Goal: Task Accomplishment & Management: Complete application form

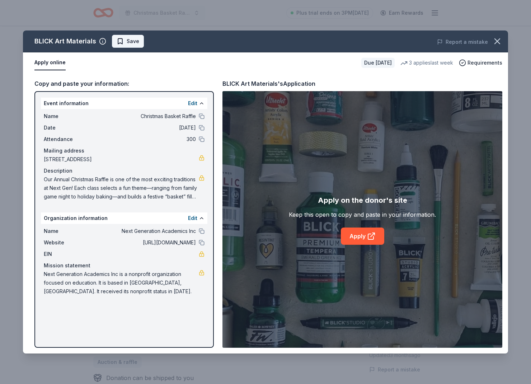
click at [127, 41] on span "Save" at bounding box center [133, 41] width 13 height 9
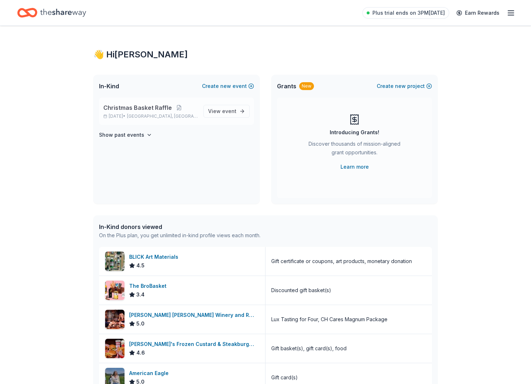
click at [137, 109] on span "Christmas Basket Raffle" at bounding box center [137, 107] width 68 height 9
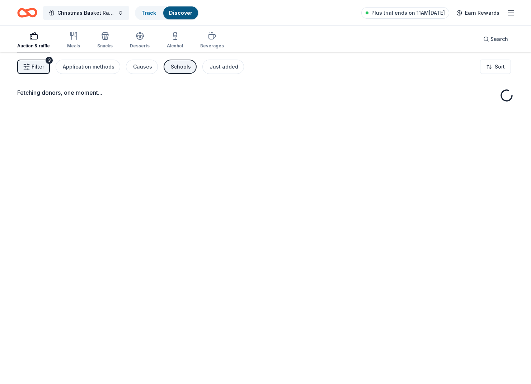
scroll to position [5, 0]
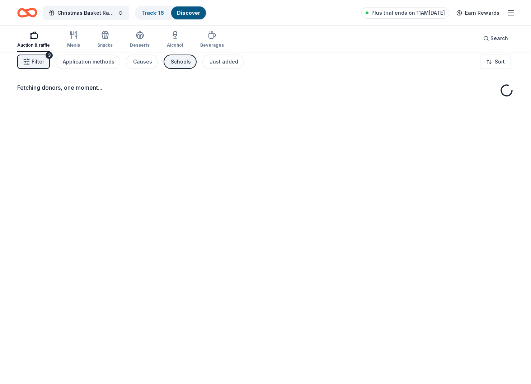
click at [168, 18] on button "Track · 16 Discover" at bounding box center [171, 13] width 72 height 14
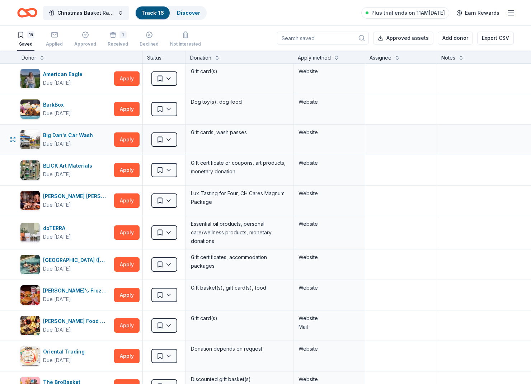
scroll to position [0, 0]
click at [121, 37] on div "1" at bounding box center [122, 34] width 7 height 7
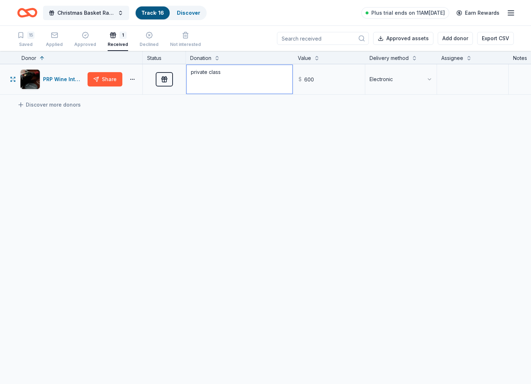
click at [223, 72] on textarea "private class" at bounding box center [239, 79] width 106 height 29
drag, startPoint x: 163, startPoint y: 63, endPoint x: 118, endPoint y: 58, distance: 44.8
click at [118, 58] on div "Donor Status Donation Value Delivery method Assignee Notes PRP Wine Internation…" at bounding box center [316, 140] width 633 height 179
drag, startPoint x: 226, startPoint y: 74, endPoint x: 186, endPoint y: 71, distance: 39.5
click at [186, 71] on textarea "private class" at bounding box center [239, 79] width 106 height 29
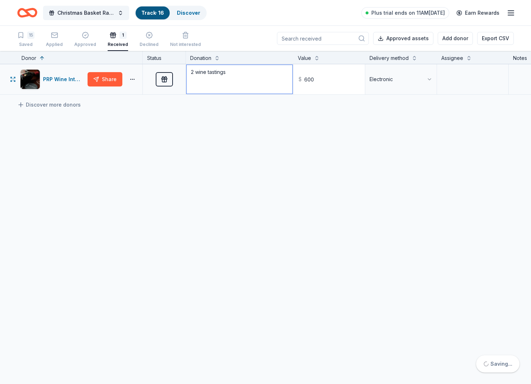
type textarea "2 wine tastings"
click at [332, 85] on input "600" at bounding box center [329, 79] width 70 height 29
drag, startPoint x: 292, startPoint y: 79, endPoint x: 274, endPoint y: 79, distance: 18.3
click at [274, 79] on div "PRP Wine International Share Received 2 wine tastings $ 600 Electronic" at bounding box center [316, 79] width 633 height 30
type input "900.00"
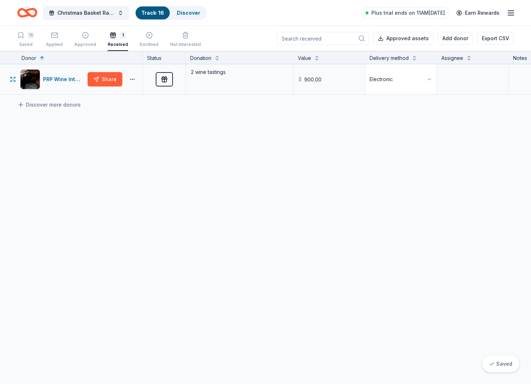
click at [425, 81] on html "Christmas Basket Raffle Track · 16 Discover Plus trial ends on 11AM, 9/26 Earn …" at bounding box center [265, 192] width 531 height 384
click at [462, 83] on textarea at bounding box center [472, 79] width 70 height 29
drag, startPoint x: 262, startPoint y: 82, endPoint x: 203, endPoint y: 85, distance: 59.2
click at [262, 82] on textarea "2 wine tastings" at bounding box center [239, 79] width 106 height 29
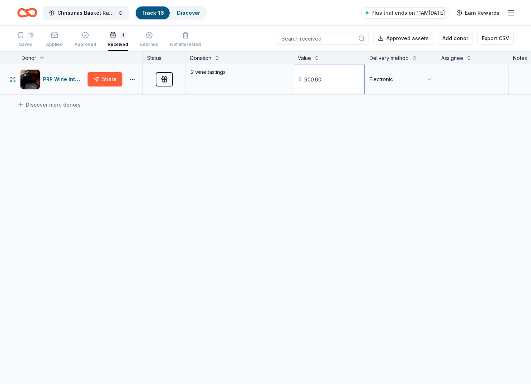
click at [358, 82] on input "900.00" at bounding box center [329, 79] width 70 height 29
click at [466, 141] on div "PRP Wine International Share Received 2 wine tastings $ 900.00 Electronic Disco…" at bounding box center [316, 146] width 633 height 165
click at [50, 35] on div "button" at bounding box center [54, 35] width 17 height 7
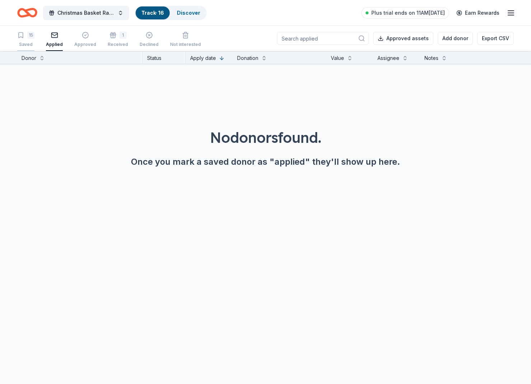
click at [33, 38] on div "15" at bounding box center [30, 35] width 7 height 7
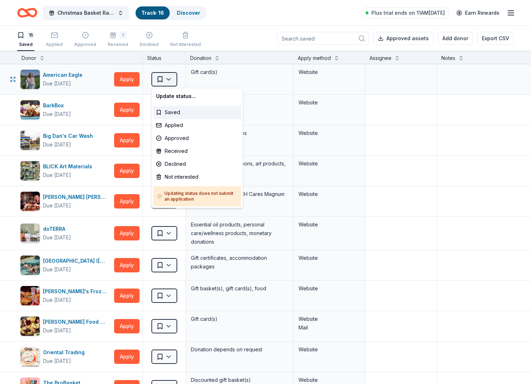
click at [171, 82] on html "Christmas Basket Raffle Track · 16 Discover Plus trial ends on 11AM, 9/26 Earn …" at bounding box center [265, 192] width 531 height 384
click at [185, 128] on div "Applied" at bounding box center [197, 125] width 88 height 13
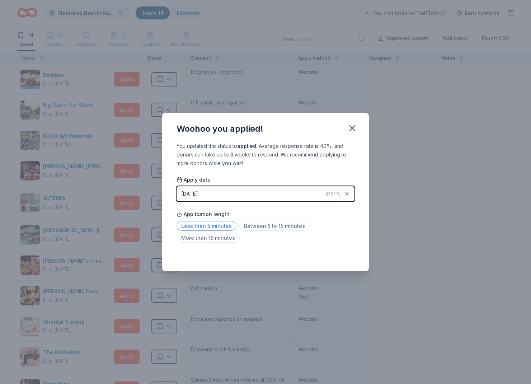
click at [206, 229] on span "Less than 5 minutes" at bounding box center [206, 226] width 60 height 10
click at [348, 135] on div "Woohoo you applied!" at bounding box center [265, 127] width 206 height 29
click at [355, 127] on icon "button" at bounding box center [352, 128] width 10 height 10
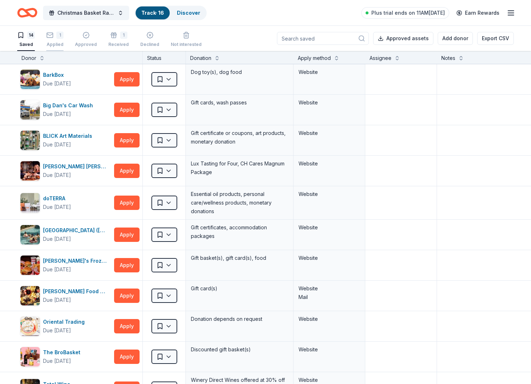
click at [51, 37] on icon "button" at bounding box center [49, 35] width 7 height 7
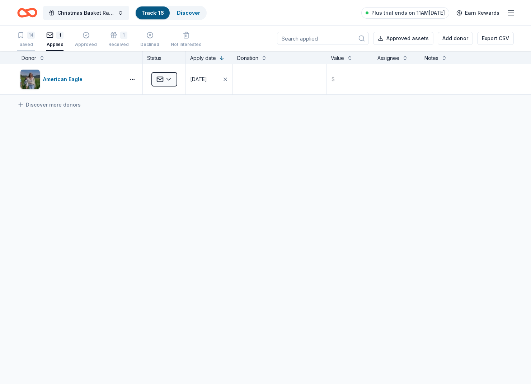
click at [35, 38] on div "14" at bounding box center [26, 35] width 18 height 7
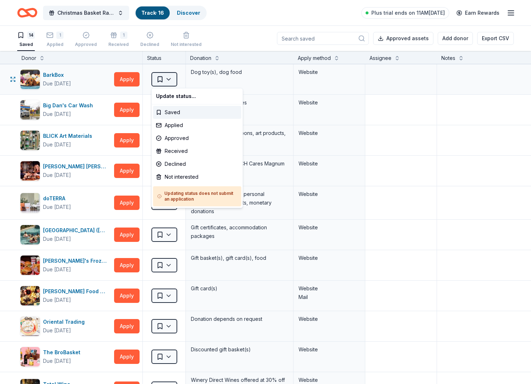
click at [165, 82] on html "Christmas Basket Raffle Track · 16 Discover Plus trial ends on 11AM, 9/26 Earn …" at bounding box center [265, 192] width 531 height 384
click at [185, 150] on div "Received" at bounding box center [197, 150] width 88 height 13
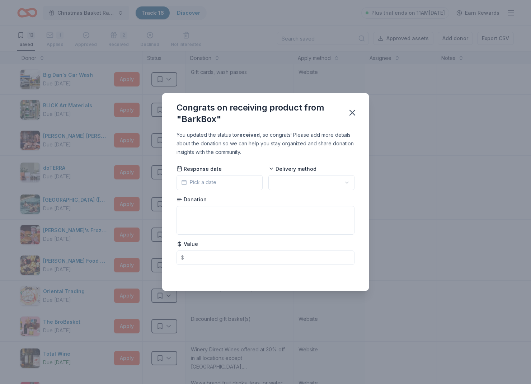
scroll to position [0, 1]
click at [248, 185] on button "Pick a date" at bounding box center [219, 182] width 86 height 15
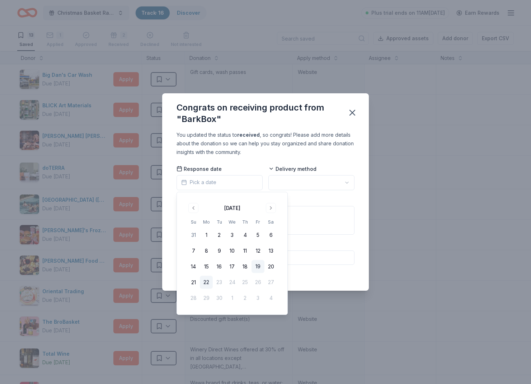
click at [253, 267] on button "19" at bounding box center [257, 266] width 13 height 13
click at [304, 184] on html "Christmas Basket Raffle Track · 16 Discover Plus trial ends on 11AM, 9/26 Earn …" at bounding box center [265, 192] width 531 height 384
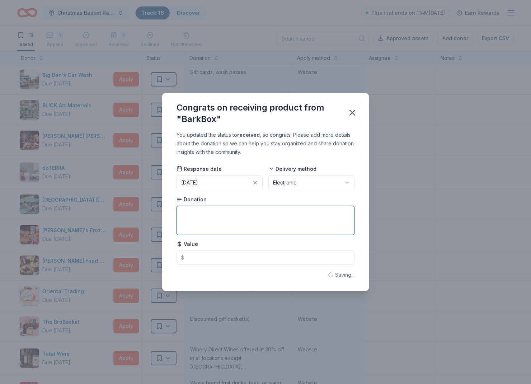
click at [245, 224] on textarea at bounding box center [265, 220] width 178 height 29
type textarea "bark box voucher"
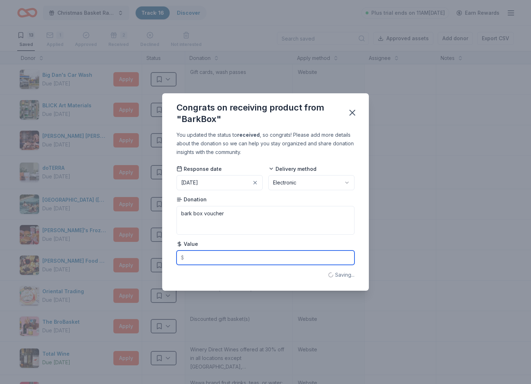
click at [238, 257] on input "text" at bounding box center [265, 257] width 178 height 14
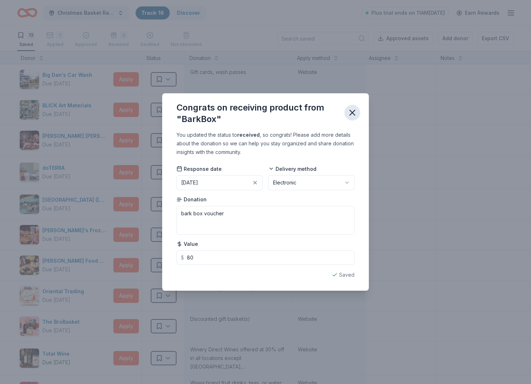
type input "80.00"
click at [345, 110] on button "button" at bounding box center [352, 113] width 16 height 16
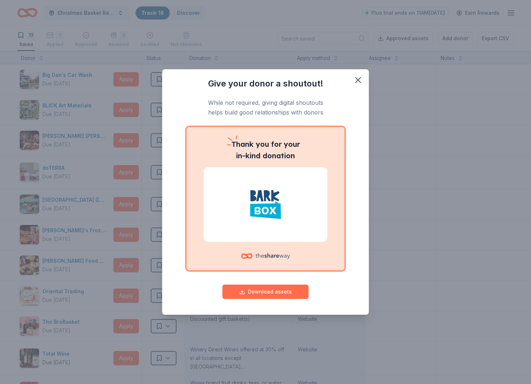
click at [291, 295] on button "Download assets" at bounding box center [265, 291] width 86 height 14
click at [357, 78] on icon "button" at bounding box center [358, 80] width 10 height 10
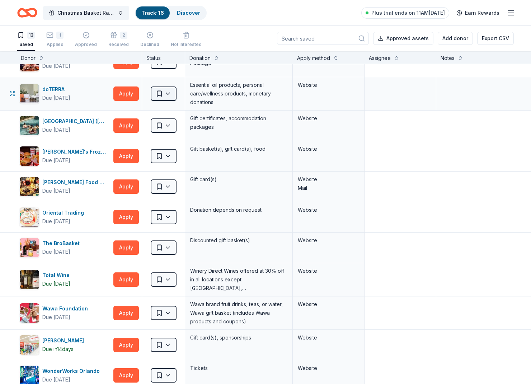
scroll to position [87, 1]
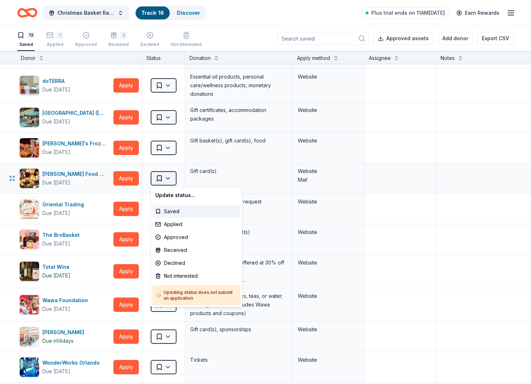
click at [165, 180] on html "Christmas Basket Raffle Track · 16 Discover Plus trial ends on 11AM, 9/26 Earn …" at bounding box center [265, 192] width 531 height 384
click at [182, 252] on div "Received" at bounding box center [196, 249] width 88 height 13
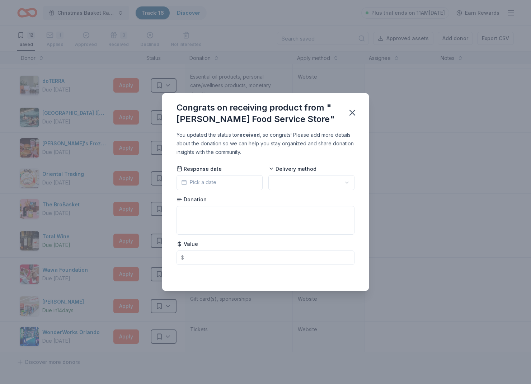
click at [222, 184] on button "Pick a date" at bounding box center [219, 182] width 86 height 15
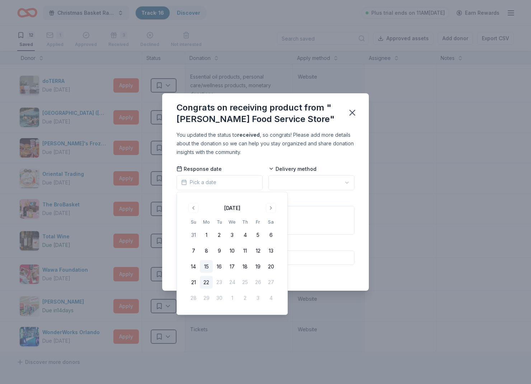
click at [203, 264] on button "15" at bounding box center [206, 266] width 13 height 13
click at [294, 182] on html "Christmas Basket Raffle Track · 16 Discover Plus trial ends on 11AM, 9/26 Earn …" at bounding box center [265, 192] width 531 height 384
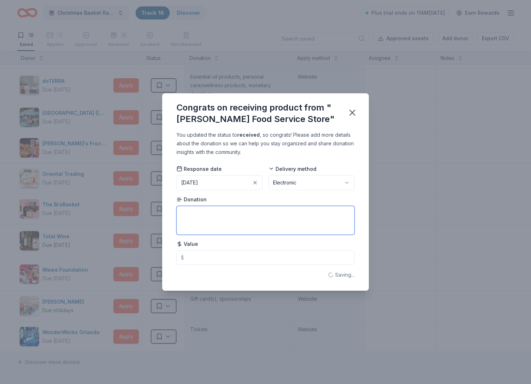
click at [241, 227] on textarea at bounding box center [265, 220] width 178 height 29
type textarea "$25 gift card"
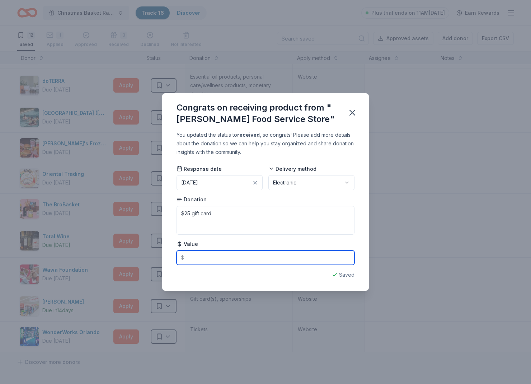
click at [272, 259] on input "text" at bounding box center [265, 257] width 178 height 14
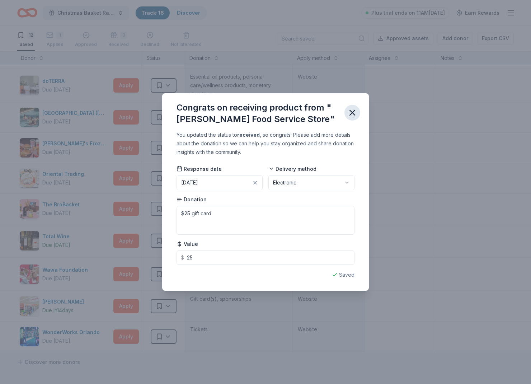
type input "25.00"
click at [357, 114] on button "button" at bounding box center [352, 113] width 16 height 16
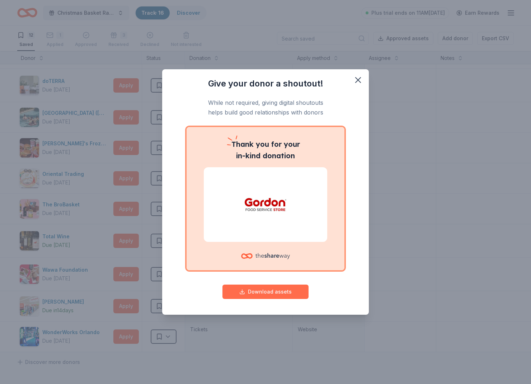
click at [296, 289] on button "Download assets" at bounding box center [265, 291] width 86 height 14
click at [355, 84] on icon "button" at bounding box center [358, 80] width 10 height 10
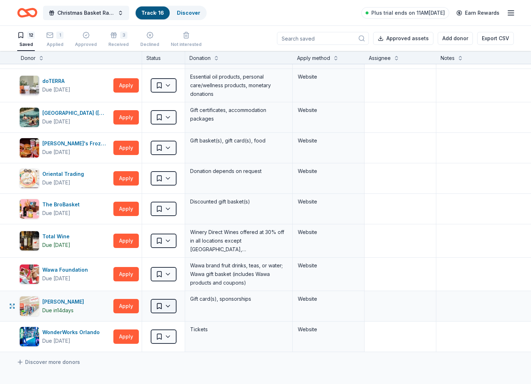
click at [156, 305] on html "Christmas Basket Raffle Track · 16 Discover Plus trial ends on 11AM, 9/26 Earn …" at bounding box center [265, 192] width 531 height 384
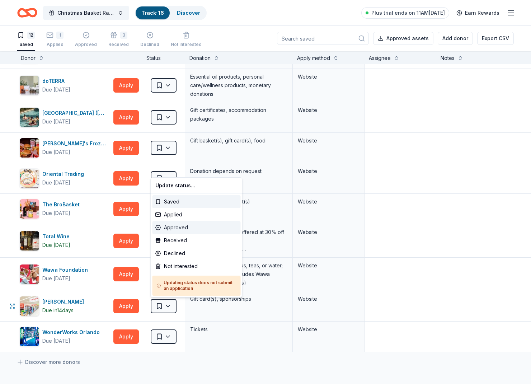
click at [179, 233] on div "Approved" at bounding box center [196, 227] width 88 height 13
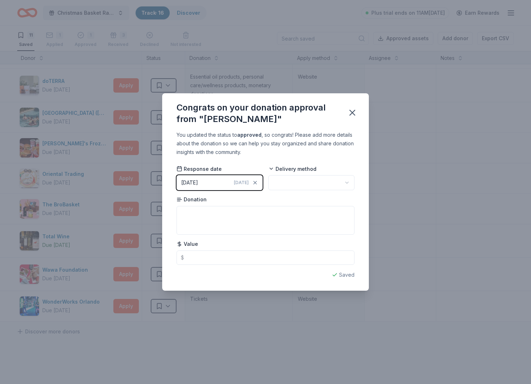
click at [331, 182] on html "Christmas Basket Raffle Track · 16 Discover Plus trial ends on 11AM, 9/26 Earn …" at bounding box center [265, 192] width 531 height 384
click at [308, 184] on html "Christmas Basket Raffle Track · 16 Discover Plus trial ends on 11AM, 9/26 Earn …" at bounding box center [265, 192] width 531 height 384
click at [261, 225] on textarea at bounding box center [265, 220] width 178 height 29
type textarea "unknown"
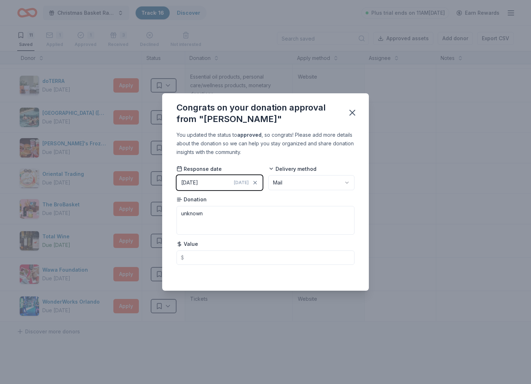
click at [254, 265] on div "You updated the status to approved , so congrats! Please add more details about…" at bounding box center [265, 210] width 206 height 160
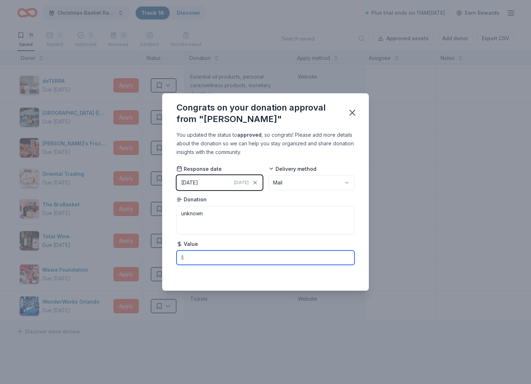
click at [257, 257] on input "text" at bounding box center [265, 257] width 178 height 14
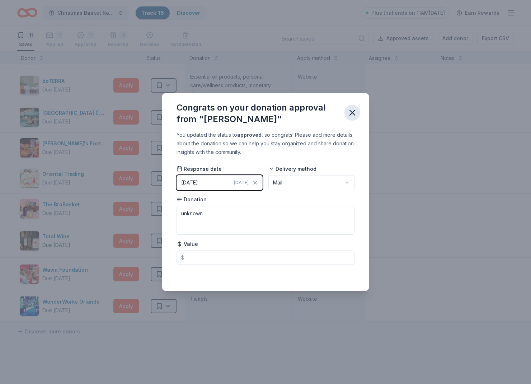
click at [351, 115] on icon "button" at bounding box center [352, 113] width 10 height 10
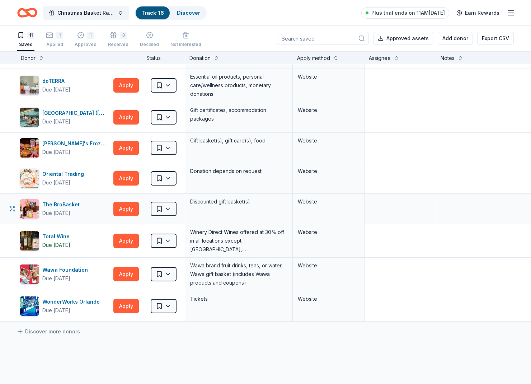
scroll to position [87, 4]
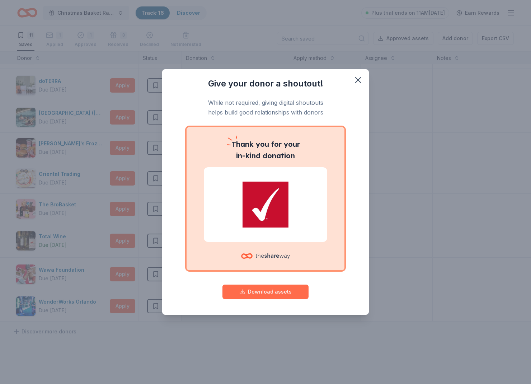
click at [299, 287] on button "Download assets" at bounding box center [265, 291] width 86 height 14
click at [360, 82] on icon "button" at bounding box center [357, 79] width 5 height 5
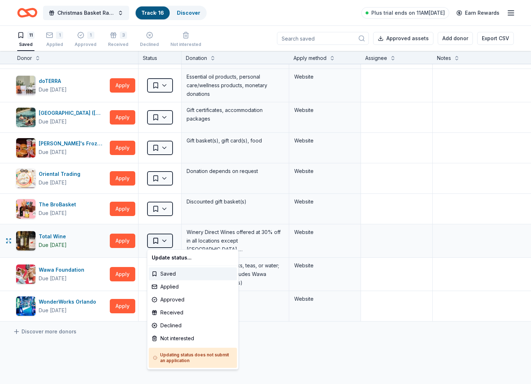
click at [161, 241] on html "Christmas Basket Raffle Track · 16 Discover Plus trial ends on 11AM, 9/26 Earn …" at bounding box center [265, 192] width 531 height 384
click at [168, 300] on div "Approved" at bounding box center [193, 299] width 88 height 13
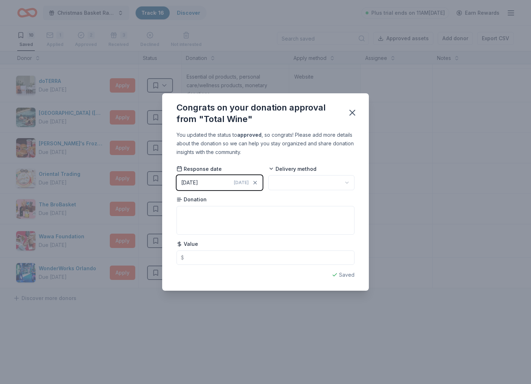
click at [246, 181] on span "Today" at bounding box center [241, 183] width 15 height 6
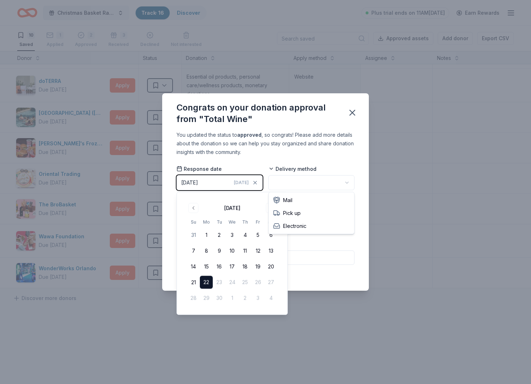
click at [326, 179] on html "Christmas Basket Raffle Track · 16 Discover Plus trial ends on 11AM, 9/26 Earn …" at bounding box center [265, 192] width 531 height 384
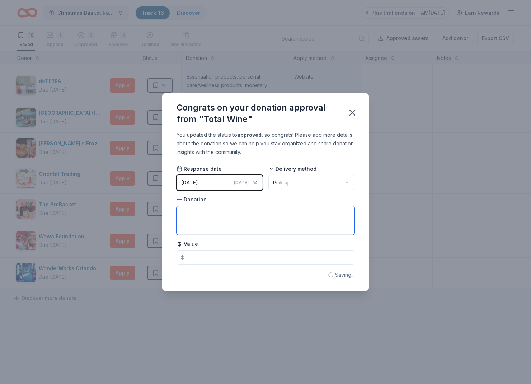
click at [257, 220] on textarea at bounding box center [265, 220] width 178 height 29
type textarea "20 person tour"
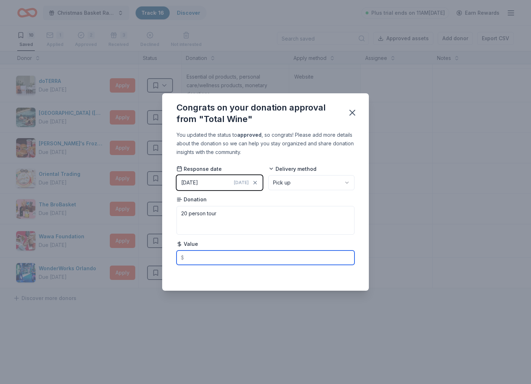
click at [314, 256] on input "text" at bounding box center [265, 257] width 178 height 14
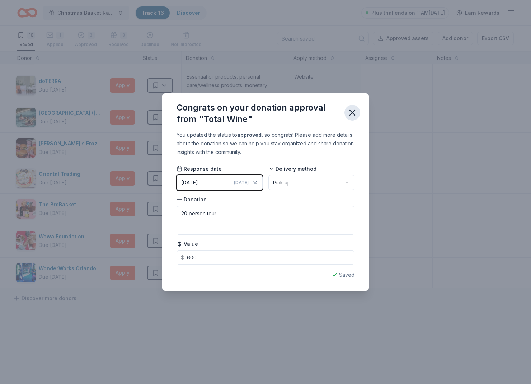
type input "600.00"
click at [353, 106] on button "button" at bounding box center [352, 113] width 16 height 16
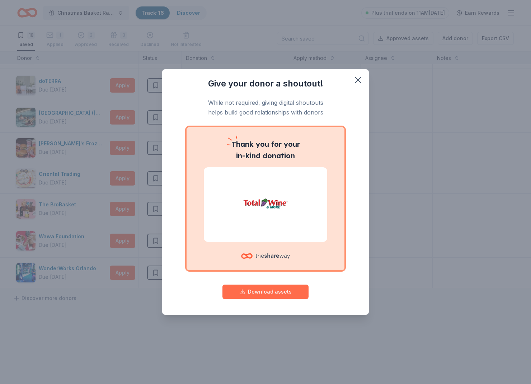
click at [289, 292] on button "Download assets" at bounding box center [265, 291] width 86 height 14
click at [363, 84] on button "button" at bounding box center [358, 80] width 16 height 16
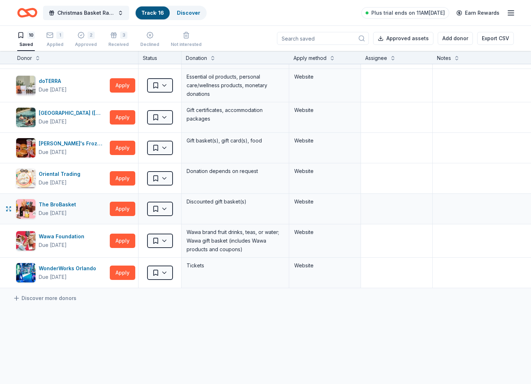
scroll to position [87, 4]
click at [94, 40] on div "2 Approved" at bounding box center [86, 36] width 22 height 16
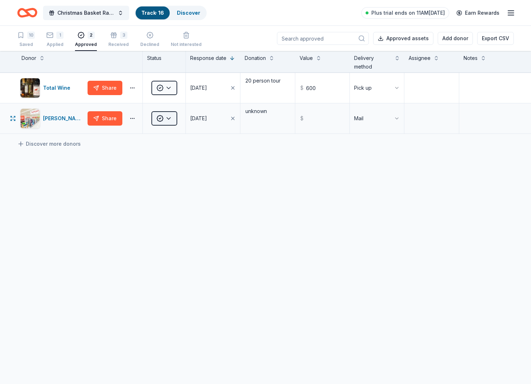
drag, startPoint x: 149, startPoint y: 119, endPoint x: 156, endPoint y: 117, distance: 7.1
click at [149, 119] on div "Approved" at bounding box center [164, 118] width 43 height 30
click at [159, 117] on html "Christmas Basket Raffle Track · 16 Discover Plus trial ends on 11AM, 9/26 Earn …" at bounding box center [265, 192] width 531 height 384
click at [179, 167] on div "Applied" at bounding box center [183, 164] width 60 height 13
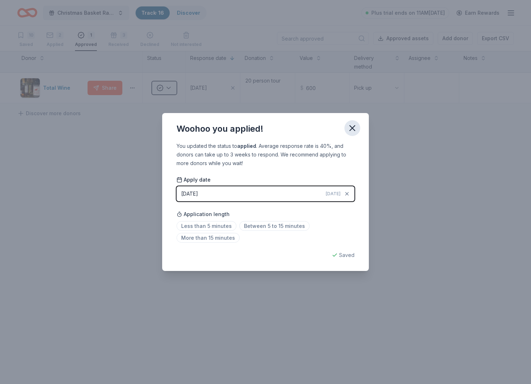
click at [348, 131] on icon "button" at bounding box center [352, 128] width 10 height 10
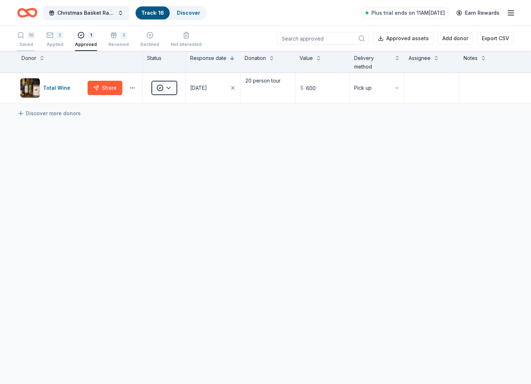
click at [20, 41] on div "10 Saved" at bounding box center [26, 40] width 18 height 16
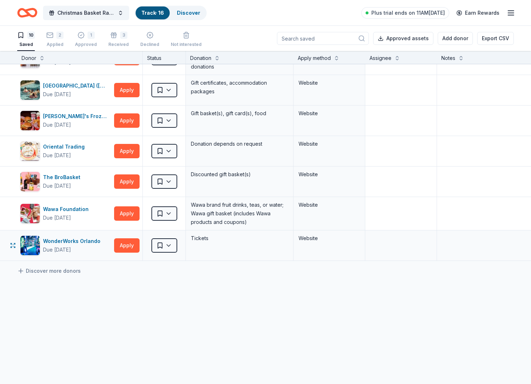
scroll to position [114, 0]
click at [170, 153] on html "Christmas Basket Raffle Track · 16 Discover Plus trial ends on 11AM, 9/26 Earn …" at bounding box center [265, 192] width 531 height 384
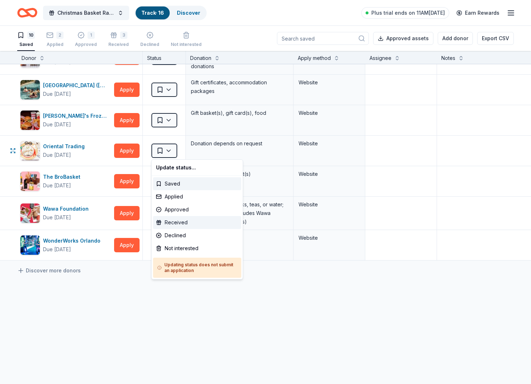
click at [177, 220] on div "Received" at bounding box center [197, 222] width 88 height 13
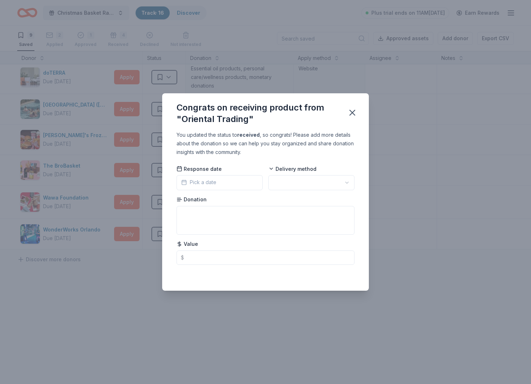
click at [247, 180] on button "Pick a date" at bounding box center [219, 182] width 86 height 15
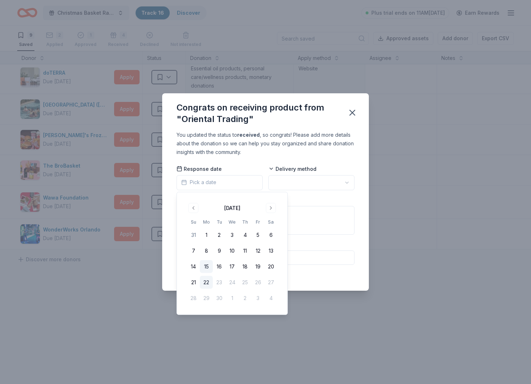
click at [204, 262] on button "15" at bounding box center [206, 266] width 13 height 13
click at [311, 181] on html "Christmas Basket Raffle Track · 16 Discover Plus trial ends on 11AM, 9/26 Earn …" at bounding box center [265, 192] width 531 height 384
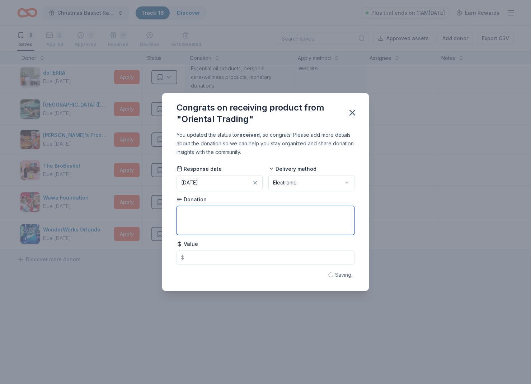
click at [256, 226] on textarea at bounding box center [265, 220] width 178 height 29
type textarea "gift card"
type input "25.00"
click at [358, 115] on button "button" at bounding box center [352, 113] width 16 height 16
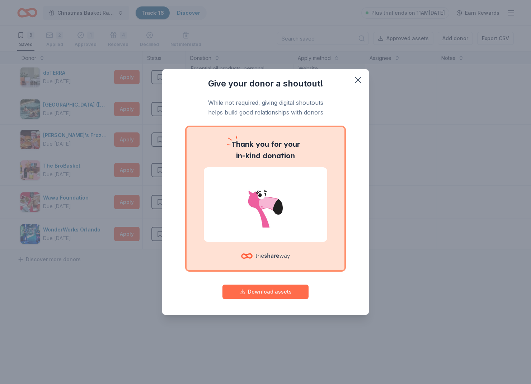
click at [300, 289] on button "Download assets" at bounding box center [265, 291] width 86 height 14
click at [357, 77] on icon "button" at bounding box center [358, 80] width 10 height 10
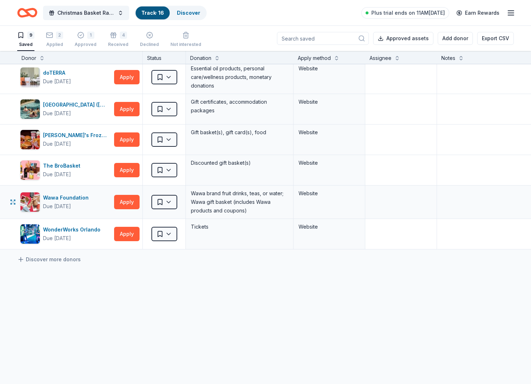
scroll to position [94, 4]
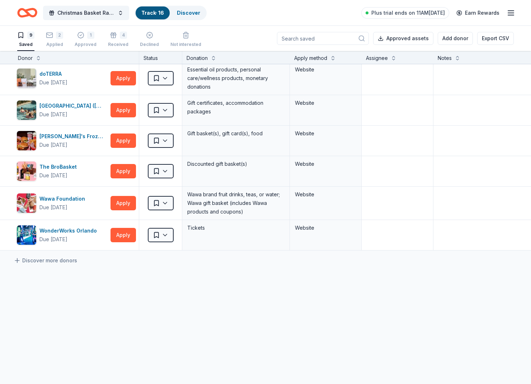
click at [32, 34] on div "9" at bounding box center [30, 35] width 7 height 7
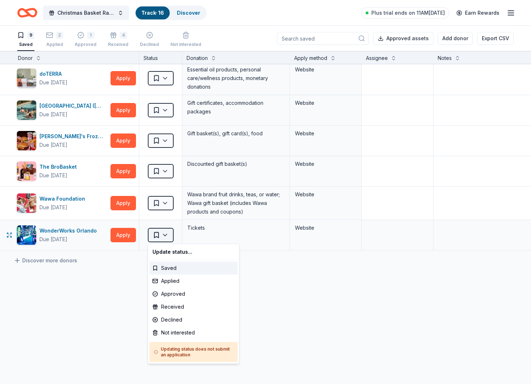
click at [157, 235] on html "Christmas Basket Raffle Track · 16 Discover Plus trial ends on 11AM, 9/26 Earn …" at bounding box center [265, 192] width 531 height 384
click at [178, 309] on div "Received" at bounding box center [193, 306] width 88 height 13
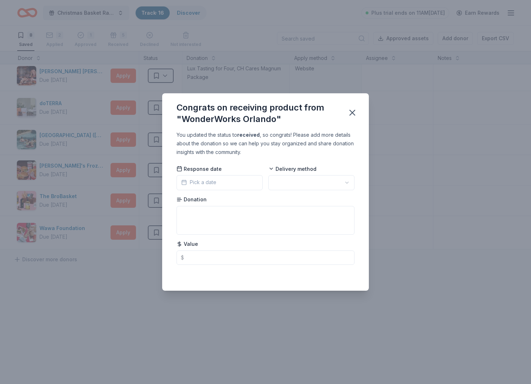
click at [190, 179] on span "Pick a date" at bounding box center [198, 182] width 35 height 9
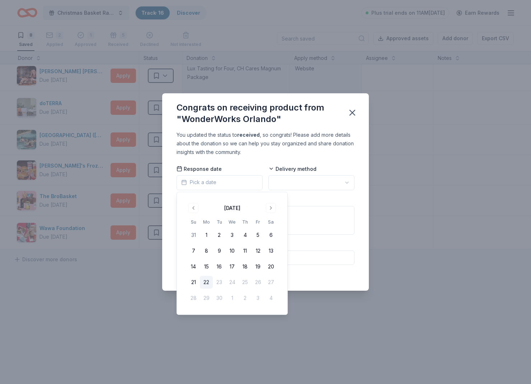
drag, startPoint x: 196, startPoint y: 285, endPoint x: 233, endPoint y: 258, distance: 45.9
click at [196, 285] on button "21" at bounding box center [193, 282] width 13 height 13
click at [289, 186] on html "Christmas Basket Raffle Track · 16 Discover Plus trial ends on 11AM, 9/26 Earn …" at bounding box center [265, 192] width 531 height 384
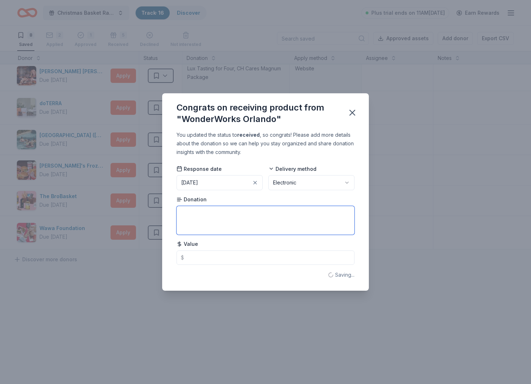
click at [242, 228] on textarea at bounding box center [265, 220] width 178 height 29
type textarea "2 person entry"
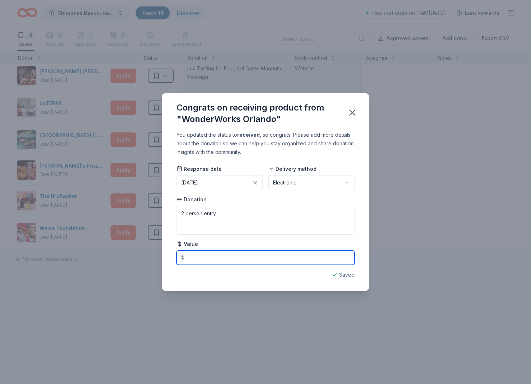
click at [233, 258] on input "text" at bounding box center [265, 257] width 178 height 14
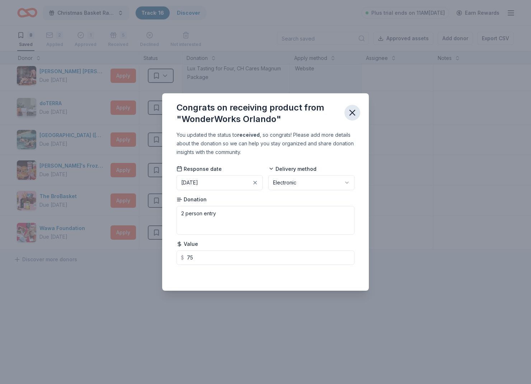
type input "75.00"
click at [357, 114] on button "button" at bounding box center [352, 113] width 16 height 16
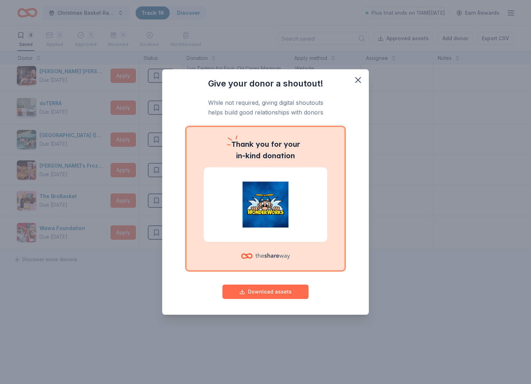
click at [270, 293] on button "Download assets" at bounding box center [265, 291] width 86 height 14
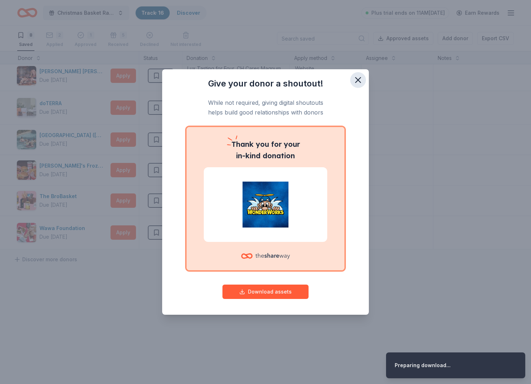
click at [363, 81] on button "button" at bounding box center [358, 80] width 16 height 16
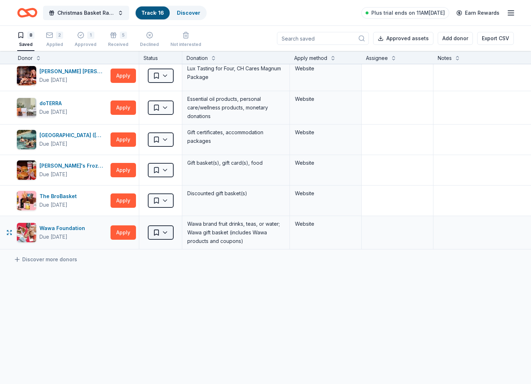
click at [161, 229] on html "Christmas Basket Raffle Track · 16 Discover Plus trial ends on 11AM, 9/26 Earn …" at bounding box center [265, 192] width 531 height 384
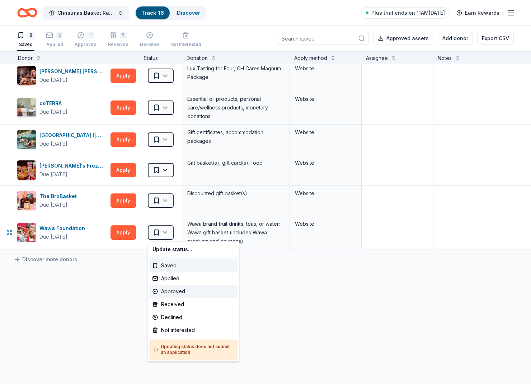
click at [191, 288] on div "Approved" at bounding box center [193, 291] width 88 height 13
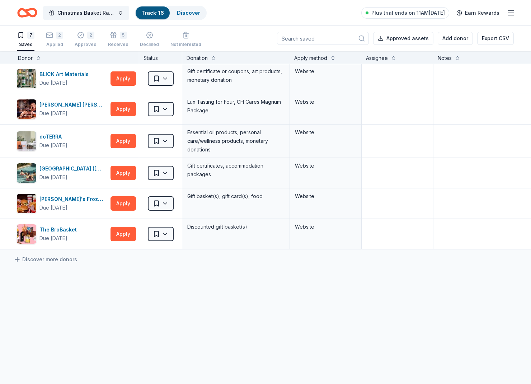
scroll to position [31, 4]
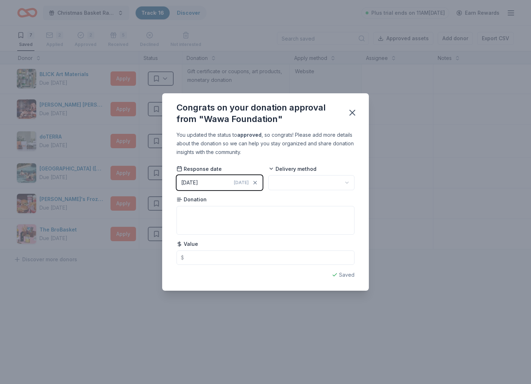
click at [326, 182] on html "Christmas Basket Raffle Track · 16 Discover Plus trial ends on 11AM, 9/26 Earn …" at bounding box center [265, 192] width 531 height 384
click at [245, 228] on textarea at bounding box center [265, 220] width 178 height 29
type textarea "basket, unknown content"
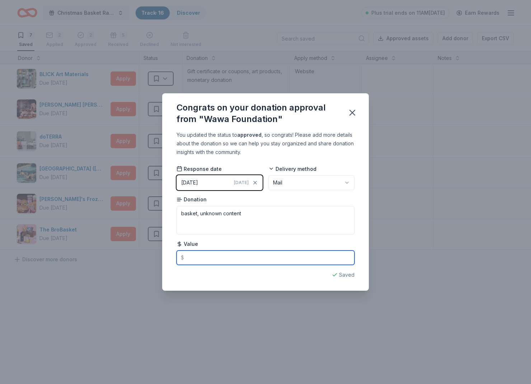
click at [243, 251] on input "text" at bounding box center [265, 257] width 178 height 14
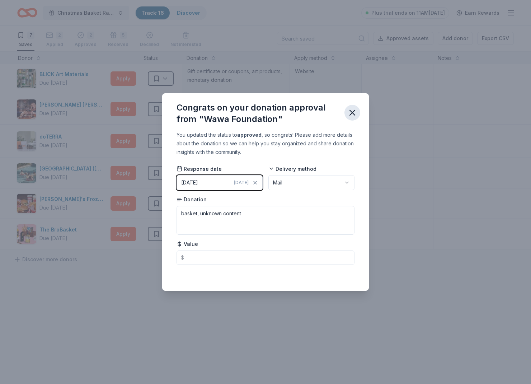
click at [356, 109] on icon "button" at bounding box center [352, 113] width 10 height 10
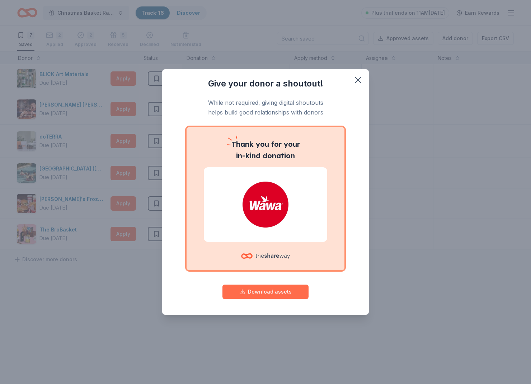
click at [300, 285] on button "Download assets" at bounding box center [265, 291] width 86 height 14
click at [357, 79] on icon "button" at bounding box center [357, 79] width 5 height 5
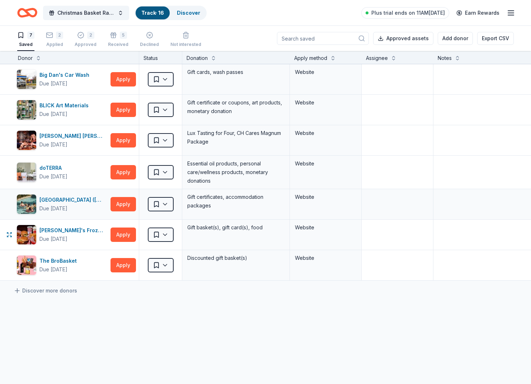
scroll to position [0, 4]
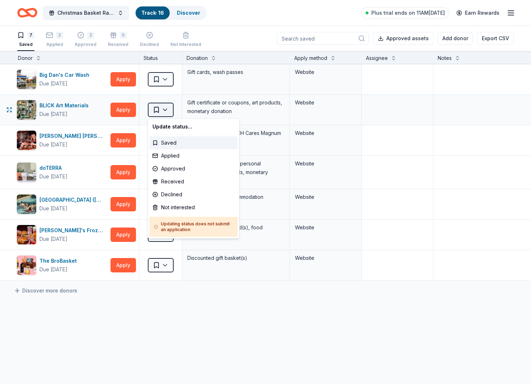
click at [166, 112] on html "Christmas Basket Raffle Track · 16 Discover Plus trial ends on 11AM, 9/26 Earn …" at bounding box center [265, 192] width 531 height 384
click at [177, 151] on div "Applied" at bounding box center [193, 155] width 88 height 13
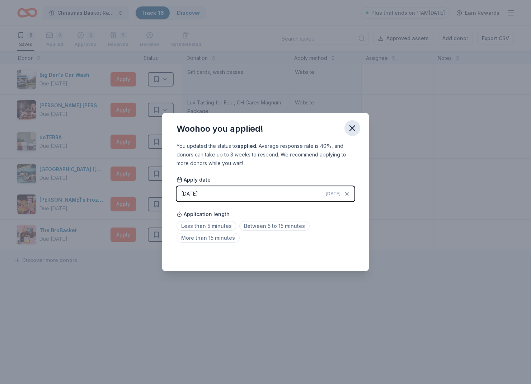
click at [353, 132] on icon "button" at bounding box center [352, 128] width 10 height 10
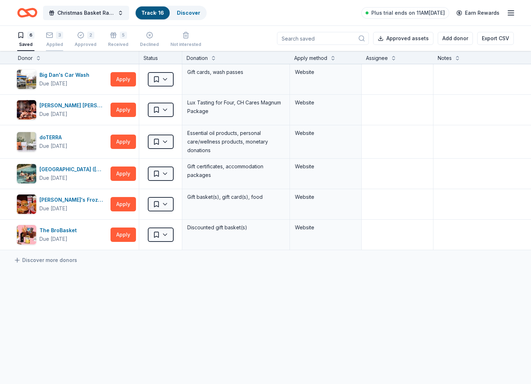
click at [58, 41] on div "3 Applied" at bounding box center [54, 36] width 17 height 16
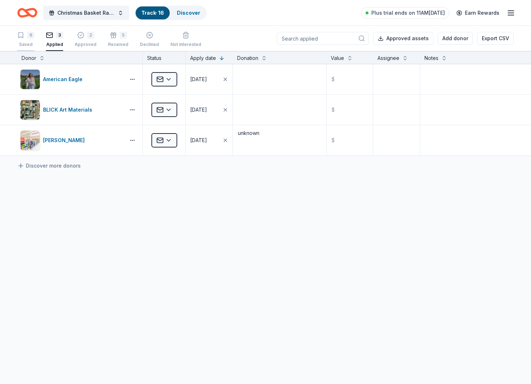
click at [29, 34] on div "6" at bounding box center [30, 35] width 7 height 7
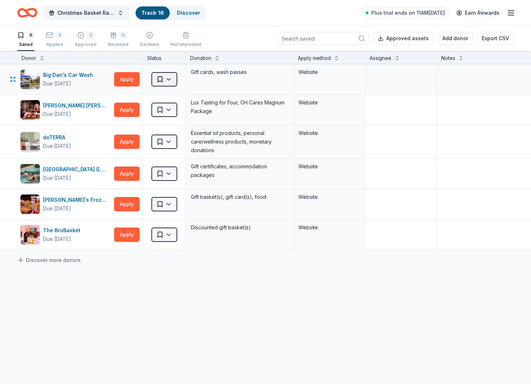
click at [156, 80] on html "Christmas Basket Raffle Track · 16 Discover Plus trial ends on 11AM, 9/26 Earn …" at bounding box center [265, 192] width 531 height 384
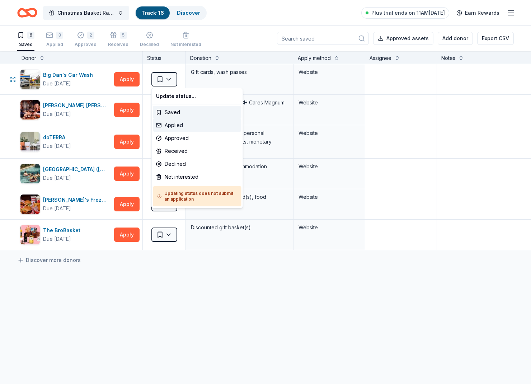
click at [176, 127] on div "Applied" at bounding box center [197, 125] width 88 height 13
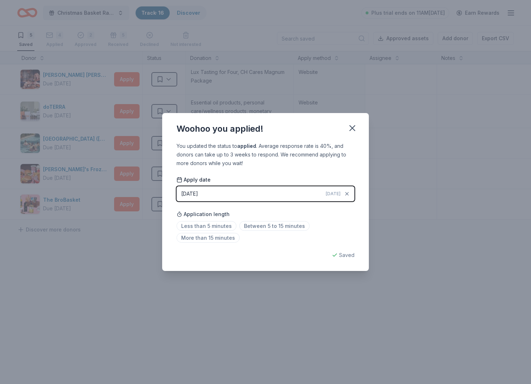
drag, startPoint x: 351, startPoint y: 133, endPoint x: 248, endPoint y: 143, distance: 104.2
click at [350, 133] on button "button" at bounding box center [352, 128] width 16 height 16
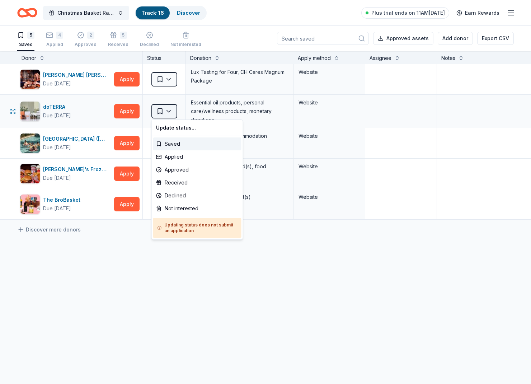
click at [164, 117] on html "Christmas Basket Raffle Track · 16 Discover Plus trial ends on 11AM, 9/26 Earn …" at bounding box center [265, 192] width 531 height 384
click at [176, 157] on div "Applied" at bounding box center [197, 156] width 88 height 13
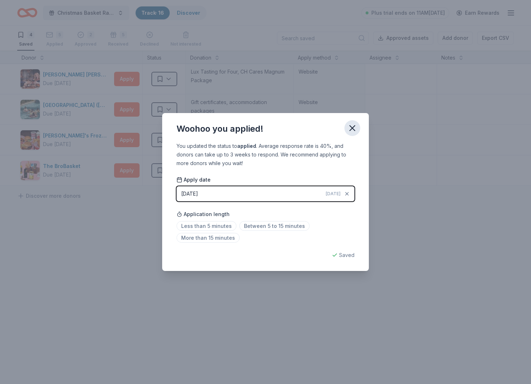
click at [353, 126] on icon "button" at bounding box center [352, 128] width 10 height 10
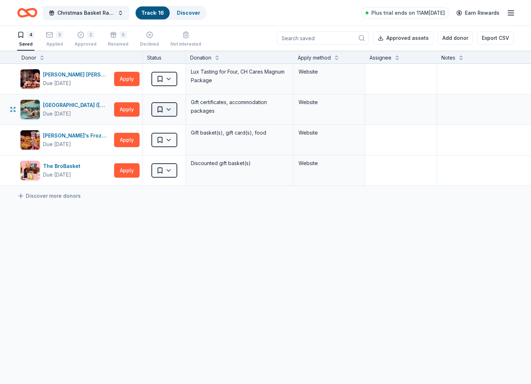
click at [165, 112] on html "Christmas Basket Raffle Track · 16 Discover Plus trial ends on 11AM, 9/26 Earn …" at bounding box center [265, 192] width 531 height 384
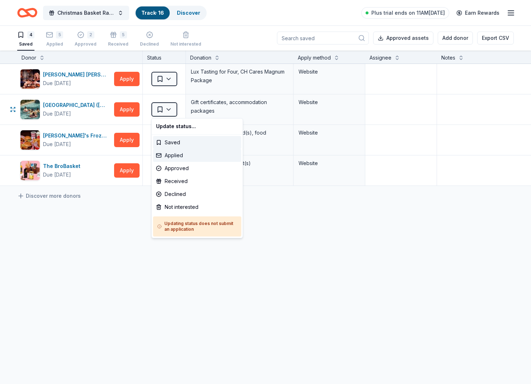
click at [167, 157] on div "Applied" at bounding box center [197, 155] width 88 height 13
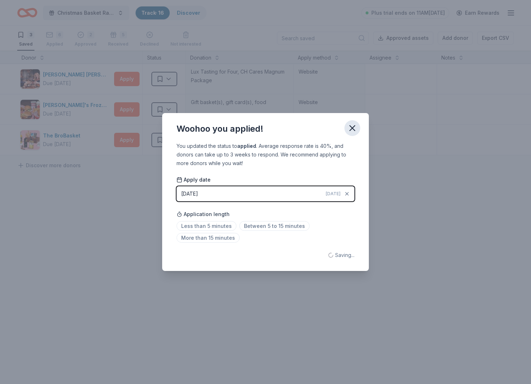
click at [358, 130] on button "button" at bounding box center [352, 128] width 16 height 16
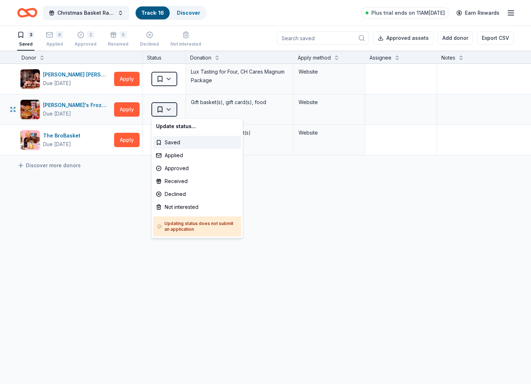
click at [160, 110] on html "Christmas Basket Raffle Track · 16 Discover Plus trial ends on 11AM, 9/26 Earn …" at bounding box center [265, 192] width 531 height 384
click at [177, 154] on div "Applied" at bounding box center [197, 155] width 88 height 13
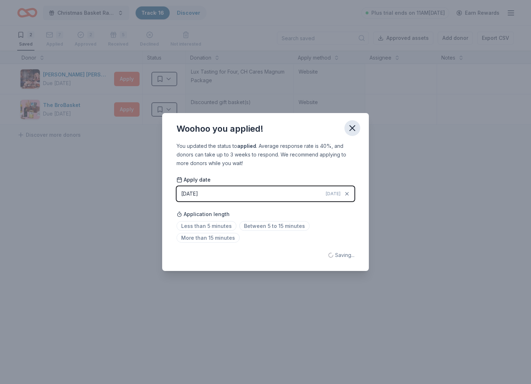
click at [348, 122] on button "button" at bounding box center [352, 128] width 16 height 16
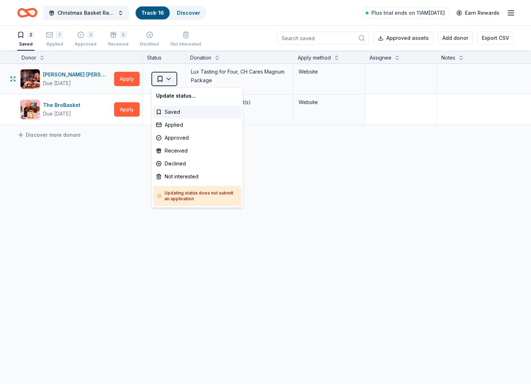
click at [163, 81] on html "Christmas Basket Raffle Track · 16 Discover Plus trial ends on 11AM, 9/26 Earn …" at bounding box center [265, 192] width 531 height 384
click at [172, 124] on div "Applied" at bounding box center [197, 124] width 88 height 13
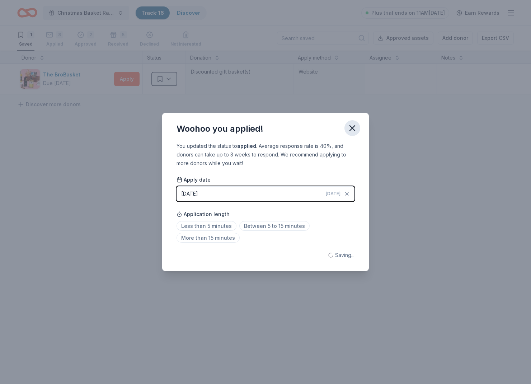
click at [359, 129] on button "button" at bounding box center [352, 128] width 16 height 16
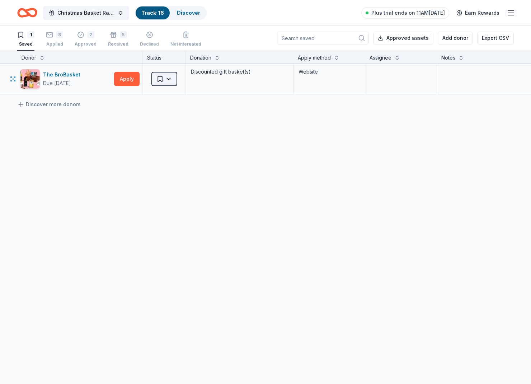
click at [165, 81] on html "Christmas Basket Raffle Track · 16 Discover Plus trial ends on 11AM, 9/26 Earn …" at bounding box center [265, 192] width 531 height 384
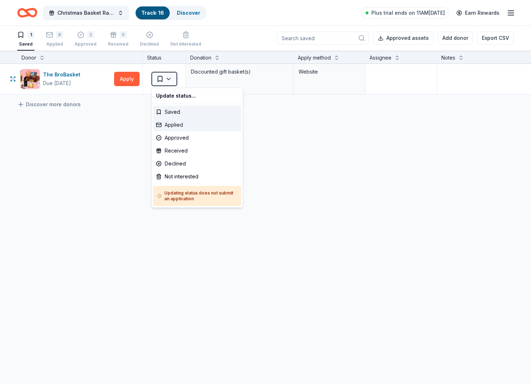
click at [172, 123] on div "Applied" at bounding box center [197, 124] width 88 height 13
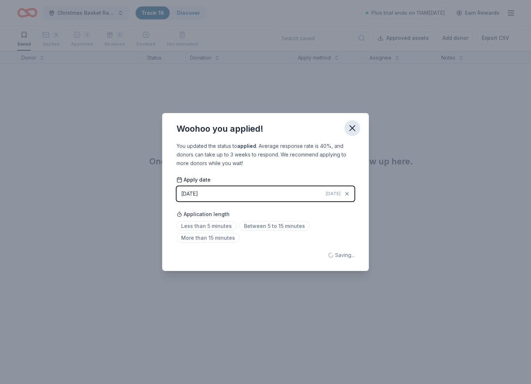
click at [350, 125] on icon "button" at bounding box center [352, 128] width 10 height 10
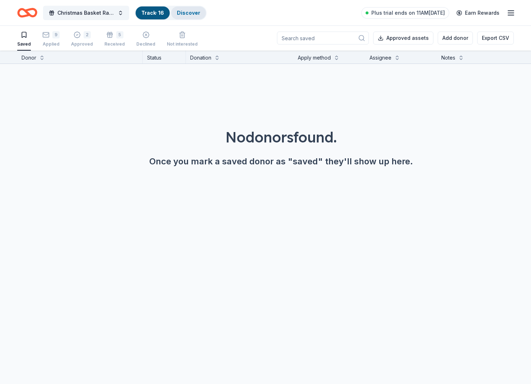
click at [189, 15] on link "Discover" at bounding box center [188, 13] width 23 height 6
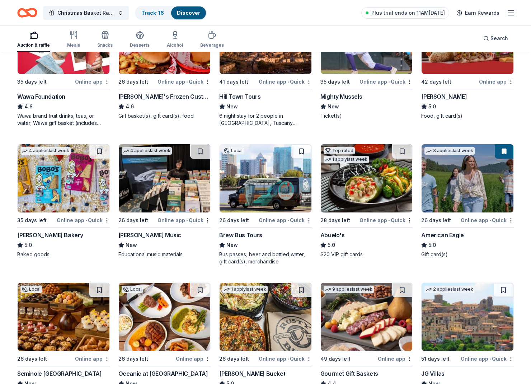
scroll to position [818, 0]
click at [80, 168] on img at bounding box center [64, 178] width 92 height 68
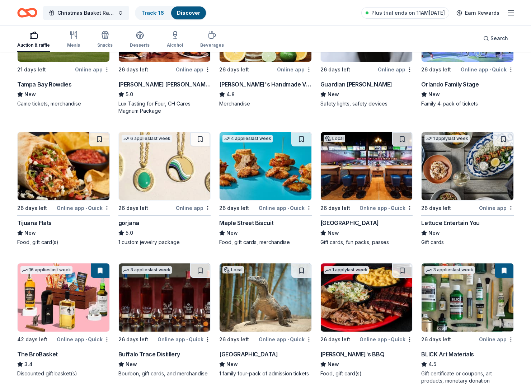
scroll to position [1246, 0]
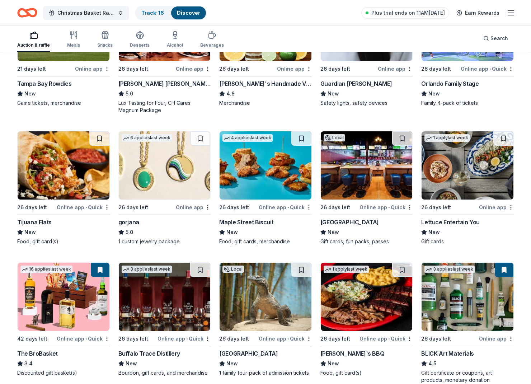
click at [89, 172] on img at bounding box center [64, 165] width 92 height 68
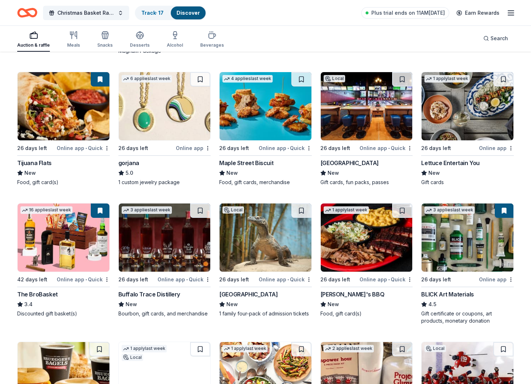
scroll to position [1306, 0]
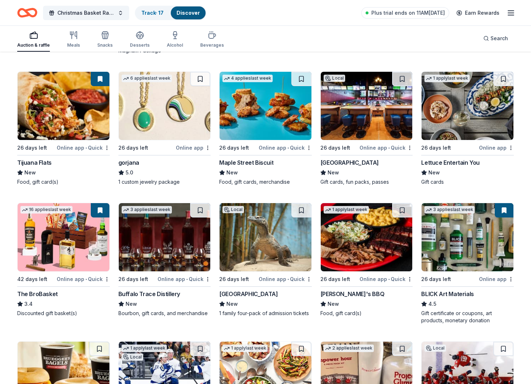
click at [164, 117] on img at bounding box center [165, 106] width 92 height 68
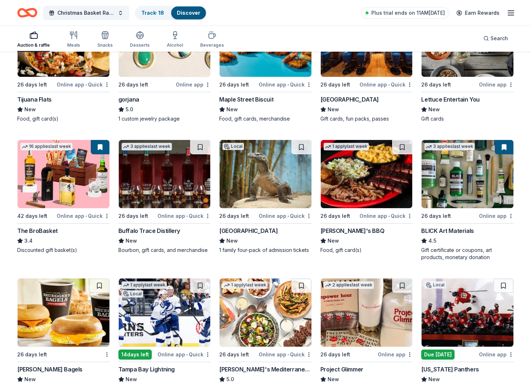
scroll to position [1369, 0]
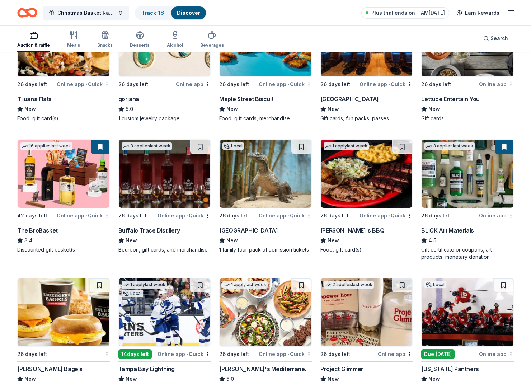
click at [370, 182] on img at bounding box center [366, 173] width 92 height 68
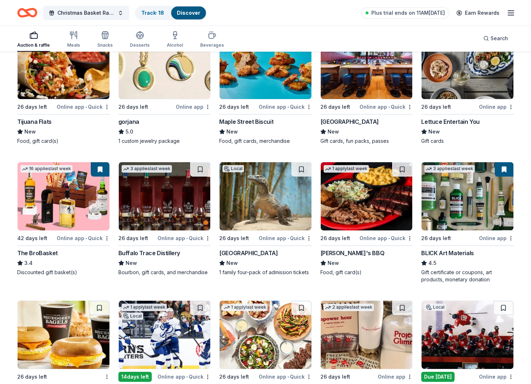
scroll to position [1346, 0]
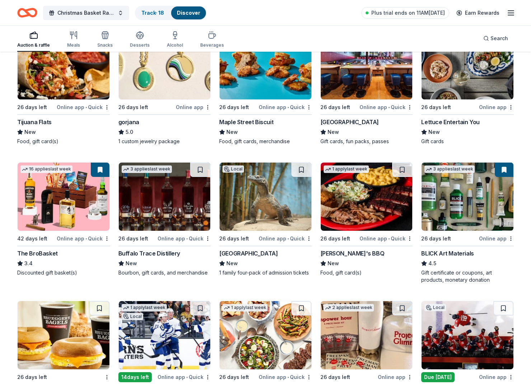
click at [159, 213] on img at bounding box center [165, 196] width 92 height 68
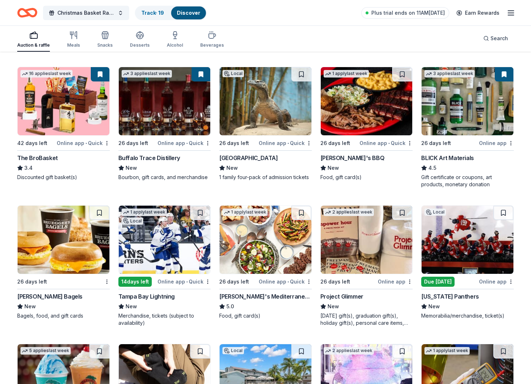
scroll to position [1465, 0]
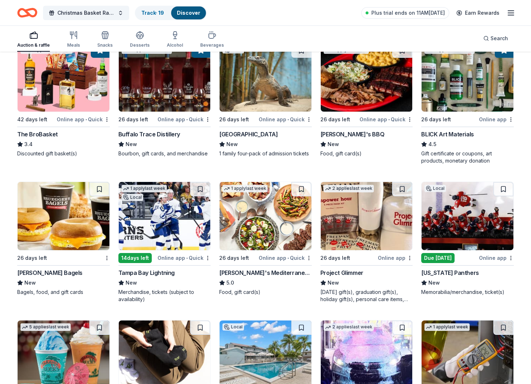
click at [458, 220] on img at bounding box center [467, 216] width 92 height 68
click at [189, 232] on img at bounding box center [165, 216] width 92 height 68
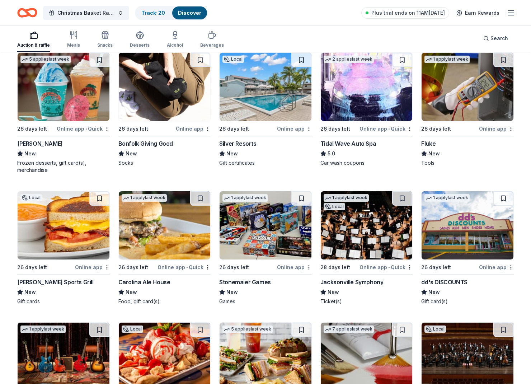
scroll to position [1733, 0]
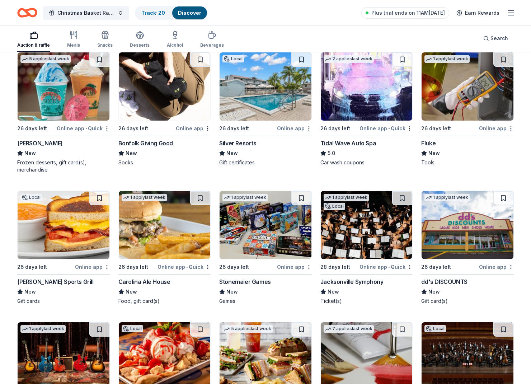
click at [458, 227] on img at bounding box center [467, 225] width 92 height 68
click at [280, 229] on img at bounding box center [265, 225] width 92 height 68
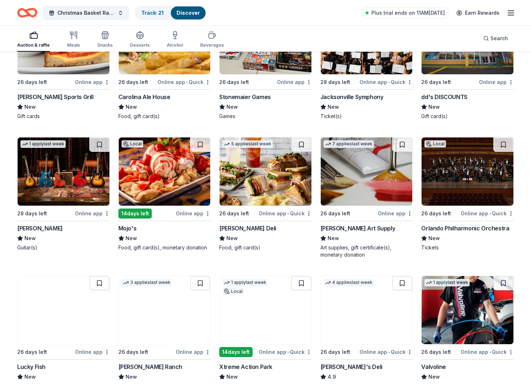
scroll to position [1918, 0]
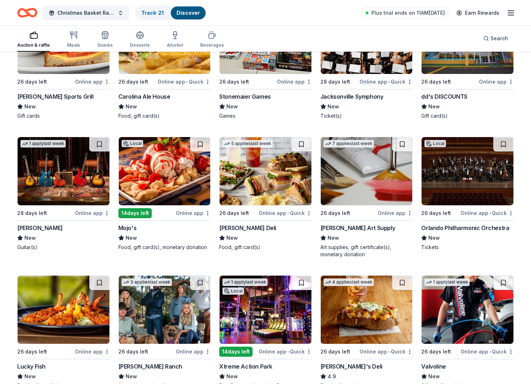
click at [67, 177] on img at bounding box center [64, 171] width 92 height 68
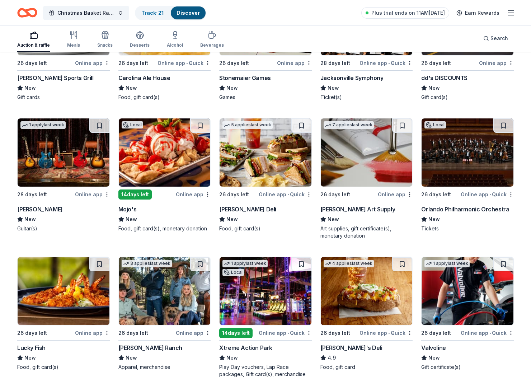
scroll to position [1938, 0]
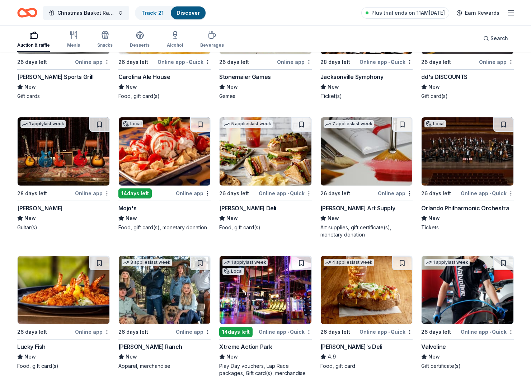
click at [466, 180] on img at bounding box center [467, 151] width 92 height 68
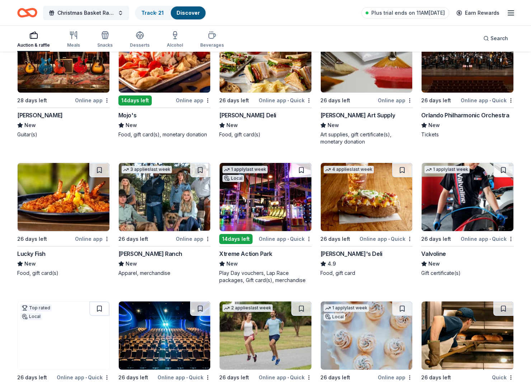
scroll to position [2031, 0]
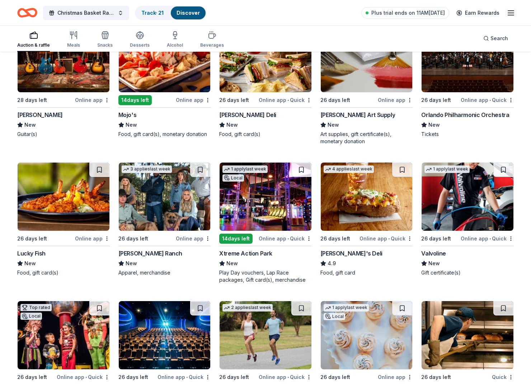
click at [246, 209] on img at bounding box center [265, 196] width 92 height 68
click at [148, 13] on link "Track · 21" at bounding box center [152, 13] width 22 height 6
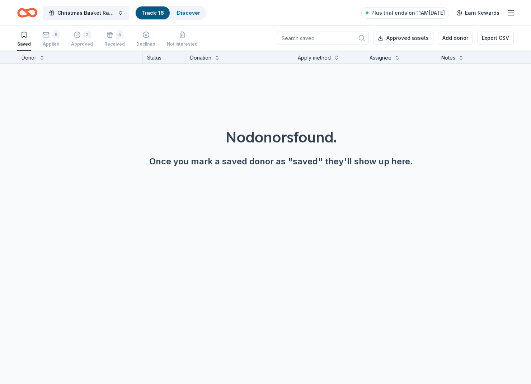
scroll to position [0, 0]
click at [51, 34] on div "14" at bounding box center [51, 34] width 18 height 7
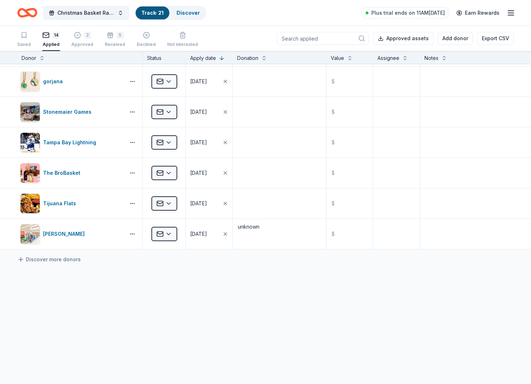
scroll to position [242, 0]
click at [178, 200] on div "Applied" at bounding box center [164, 203] width 43 height 30
click at [168, 205] on html "Christmas Basket Raffle Track · 21 Discover Plus trial ends on 11AM, 9/26 Earn …" at bounding box center [265, 192] width 531 height 384
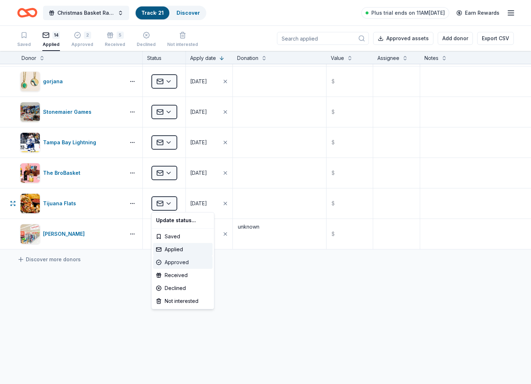
click at [193, 264] on div "Approved" at bounding box center [183, 262] width 60 height 13
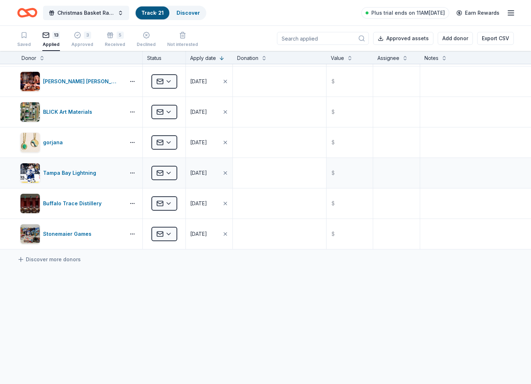
scroll to position [211, 0]
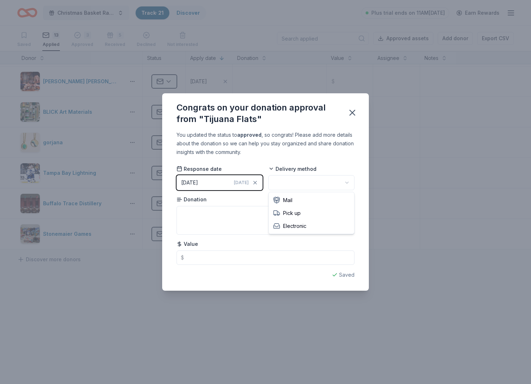
click at [308, 182] on html "Christmas Basket Raffle Track · 21 Discover Plus trial ends on 11AM, 9/26 Earn …" at bounding box center [265, 192] width 531 height 384
click at [274, 217] on textarea at bounding box center [265, 220] width 178 height 29
type textarea "Flat Cash"
click at [355, 113] on icon "button" at bounding box center [352, 113] width 10 height 10
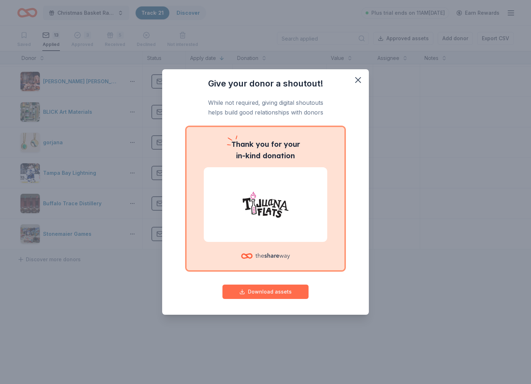
click at [307, 294] on button "Download assets" at bounding box center [265, 291] width 86 height 14
click at [361, 76] on icon "button" at bounding box center [358, 80] width 10 height 10
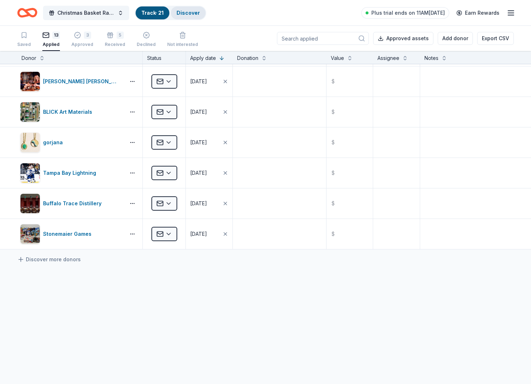
click at [183, 10] on link "Discover" at bounding box center [187, 13] width 23 height 6
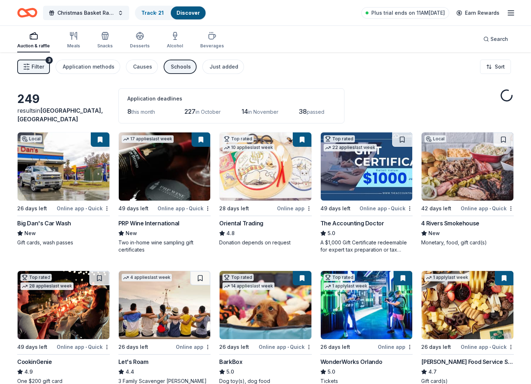
click at [45, 64] on button "Filter 3" at bounding box center [33, 67] width 33 height 14
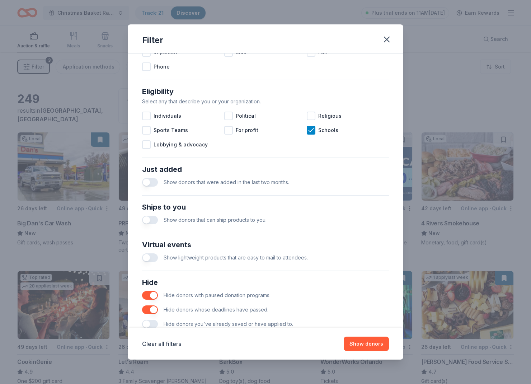
scroll to position [178, 0]
click at [310, 118] on div at bounding box center [311, 115] width 9 height 9
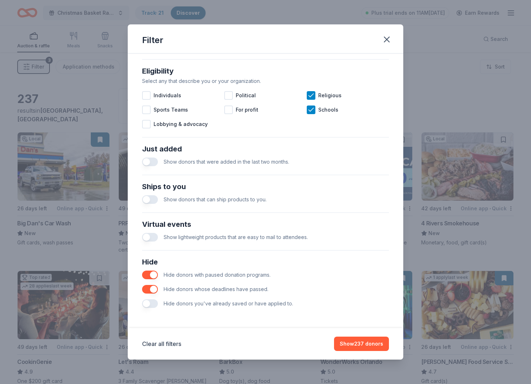
click at [280, 306] on span "Hide donors you've already saved or have applied to." at bounding box center [227, 303] width 129 height 6
click at [146, 303] on button "button" at bounding box center [150, 303] width 16 height 9
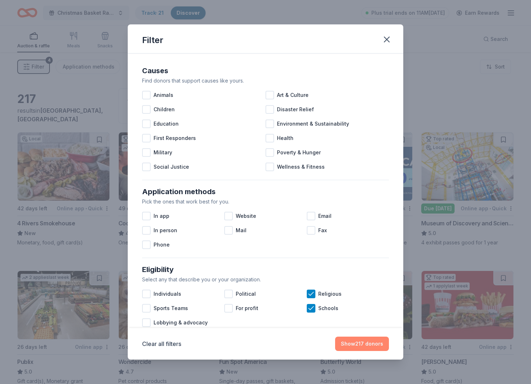
click at [357, 346] on button "Show 217 donors" at bounding box center [362, 343] width 54 height 14
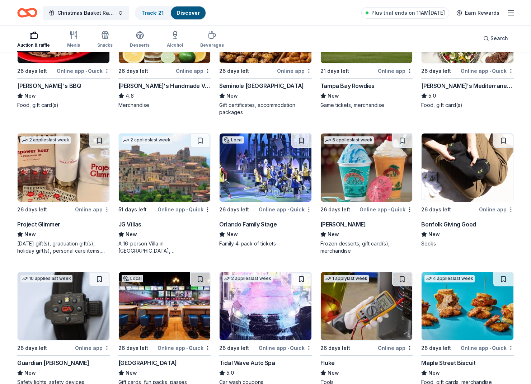
scroll to position [833, 0]
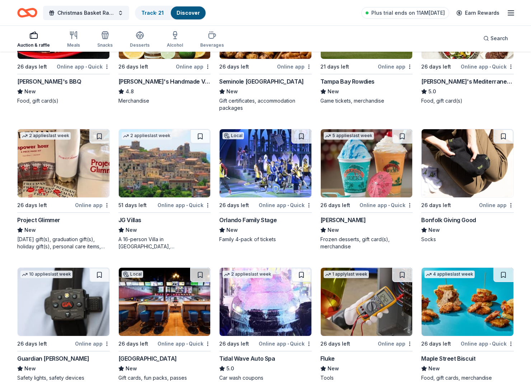
click at [464, 157] on img at bounding box center [467, 163] width 92 height 68
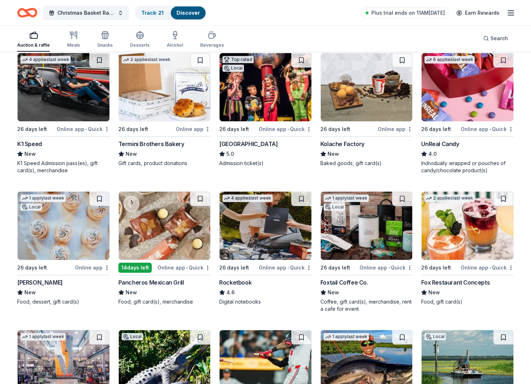
scroll to position [1722, 0]
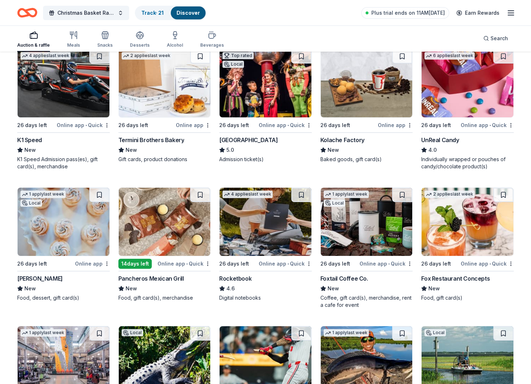
click at [362, 238] on img at bounding box center [366, 221] width 92 height 68
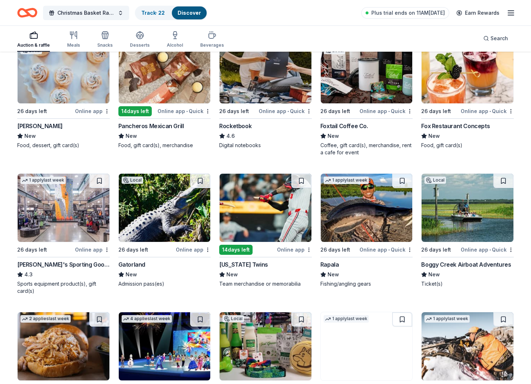
scroll to position [1875, 0]
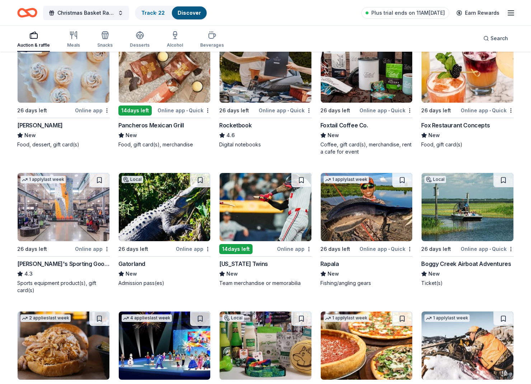
click at [57, 205] on img at bounding box center [64, 207] width 92 height 68
click at [475, 212] on img at bounding box center [467, 207] width 92 height 68
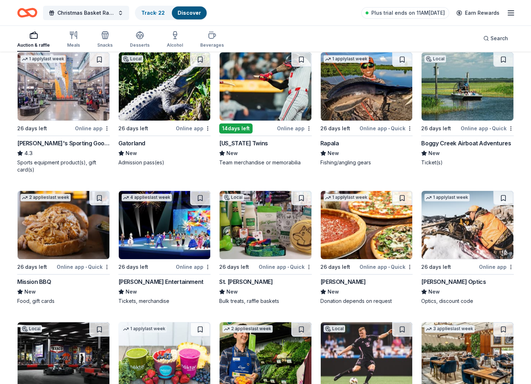
scroll to position [1997, 0]
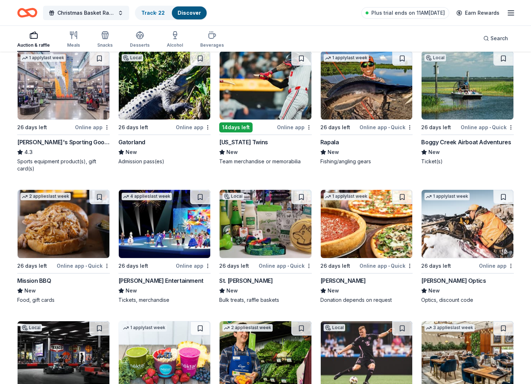
click at [284, 233] on img at bounding box center [265, 224] width 92 height 68
click at [51, 213] on img at bounding box center [64, 224] width 92 height 68
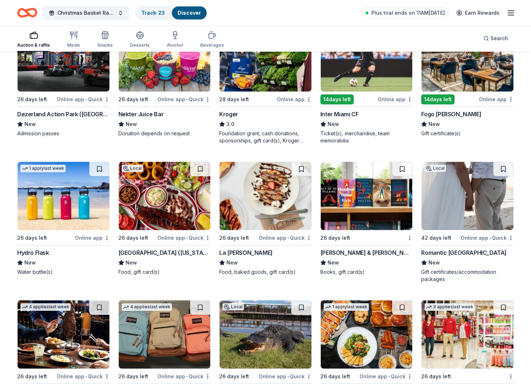
scroll to position [2294, 0]
click at [359, 204] on img at bounding box center [366, 196] width 92 height 68
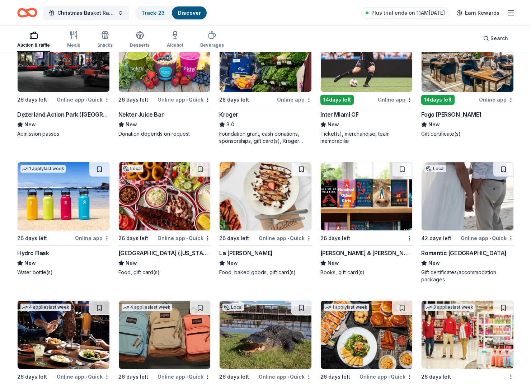
click at [74, 188] on img at bounding box center [64, 196] width 92 height 68
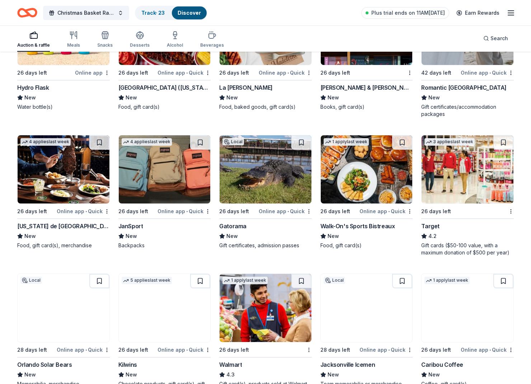
scroll to position [2483, 0]
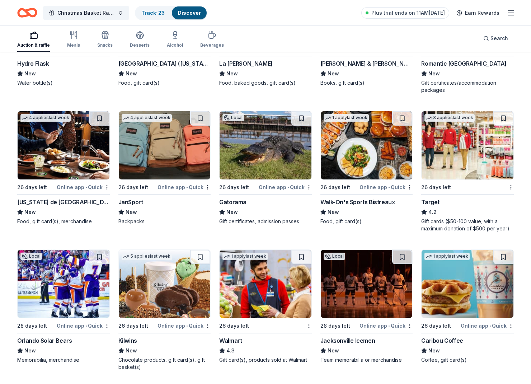
click at [271, 157] on img at bounding box center [265, 145] width 92 height 68
click at [141, 147] on img at bounding box center [165, 145] width 92 height 68
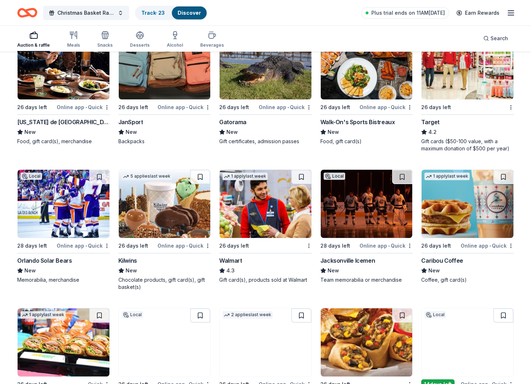
scroll to position [2567, 0]
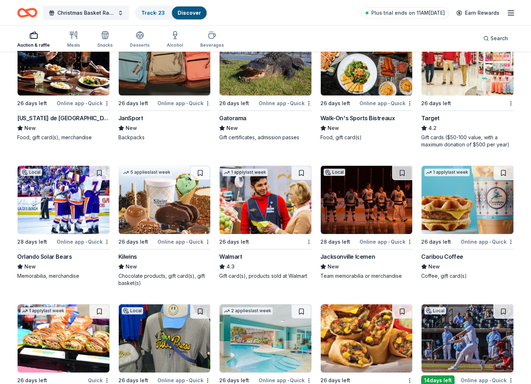
click at [283, 210] on img at bounding box center [265, 200] width 92 height 68
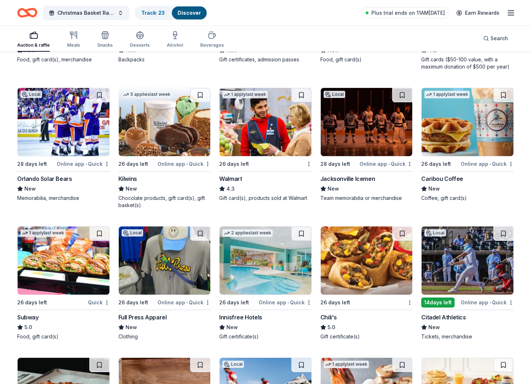
scroll to position [2645, 0]
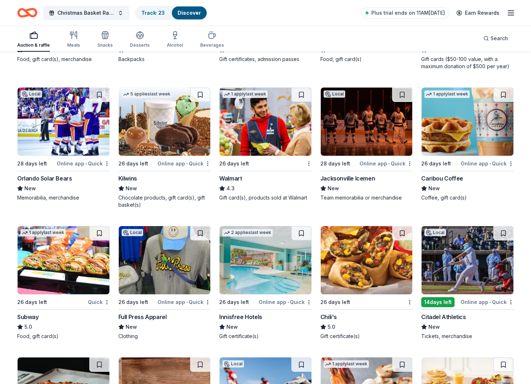
click at [59, 279] on img at bounding box center [64, 260] width 92 height 68
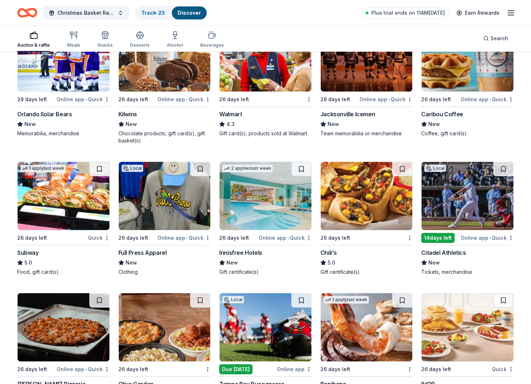
scroll to position [2726, 0]
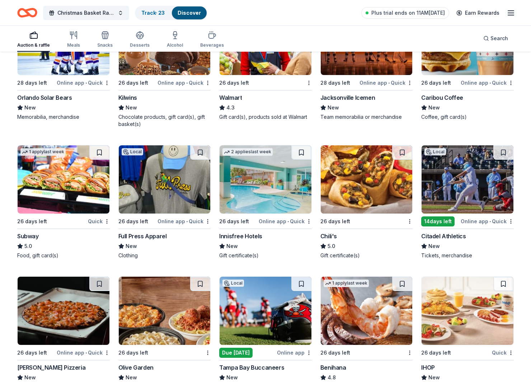
click at [378, 175] on img at bounding box center [366, 179] width 92 height 68
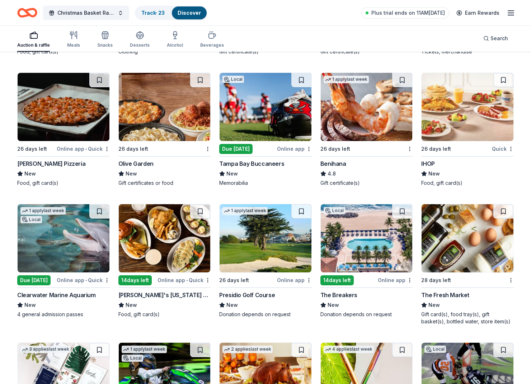
scroll to position [2930, 0]
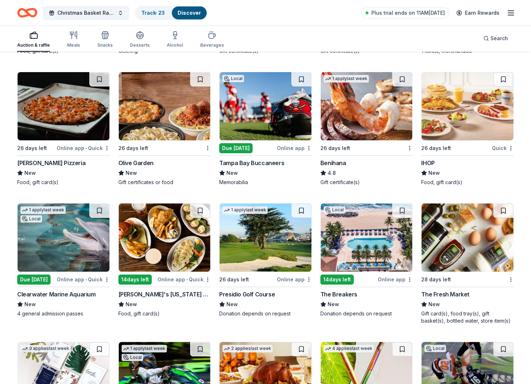
click at [457, 234] on img at bounding box center [467, 237] width 92 height 68
click at [262, 246] on img at bounding box center [265, 237] width 92 height 68
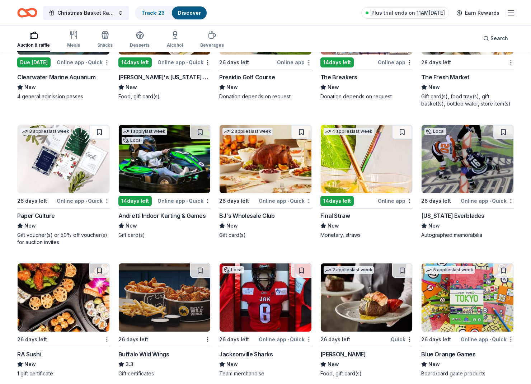
scroll to position [3148, 0]
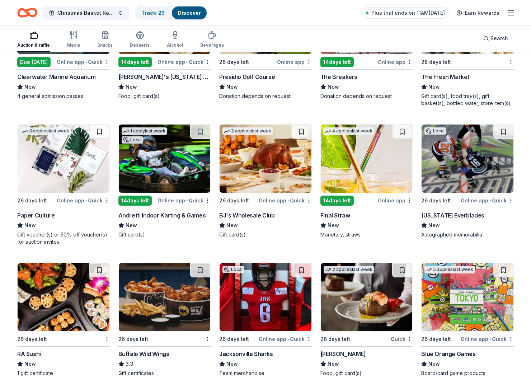
click at [334, 175] on img at bounding box center [366, 158] width 92 height 68
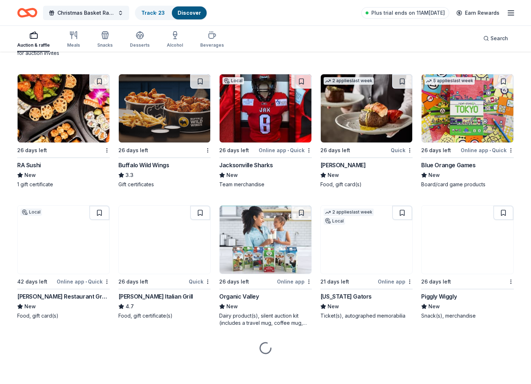
scroll to position [3336, 0]
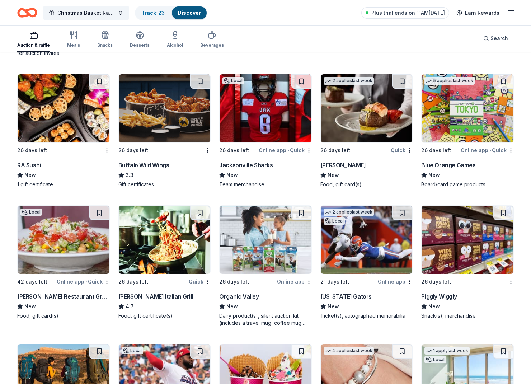
click at [368, 122] on img at bounding box center [366, 108] width 92 height 68
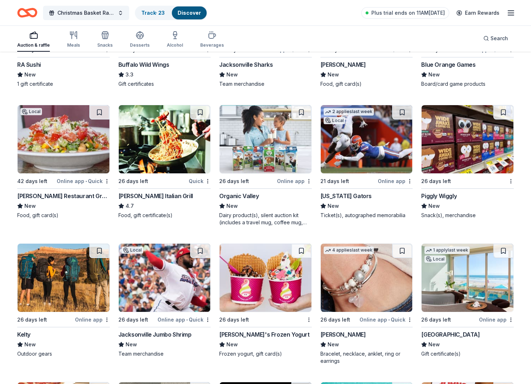
scroll to position [3438, 0]
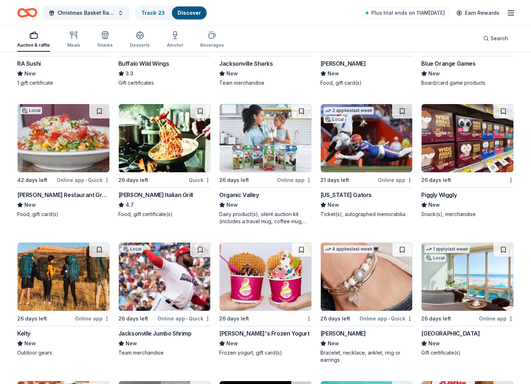
click at [234, 280] on img at bounding box center [265, 276] width 92 height 68
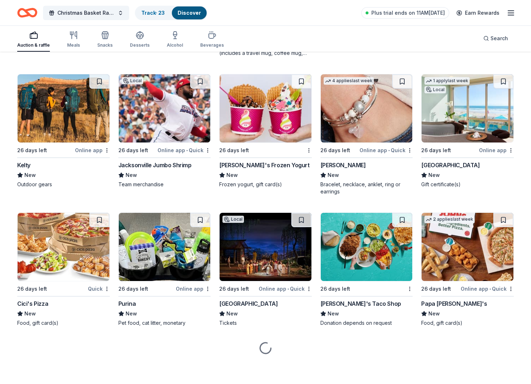
scroll to position [3606, 0]
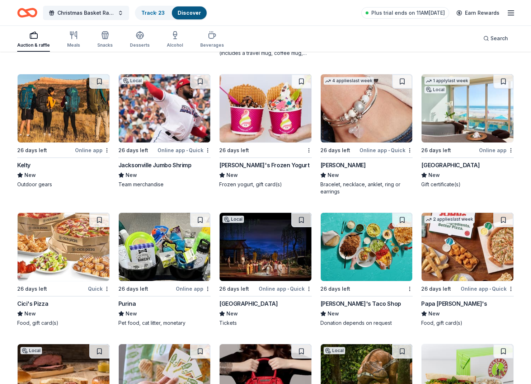
click at [370, 127] on img at bounding box center [366, 108] width 92 height 68
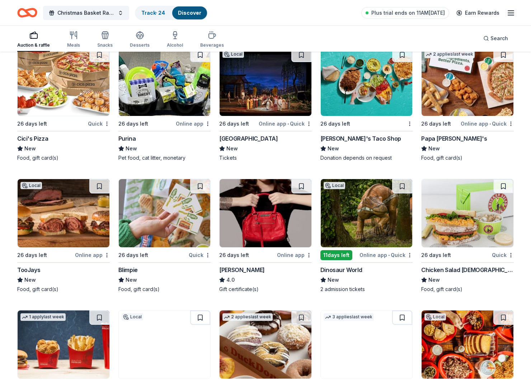
scroll to position [3771, 0]
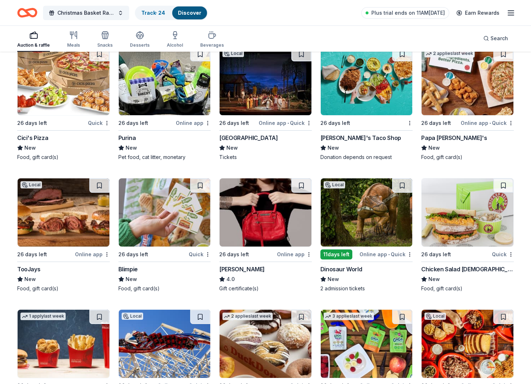
click at [465, 84] on img at bounding box center [467, 81] width 92 height 68
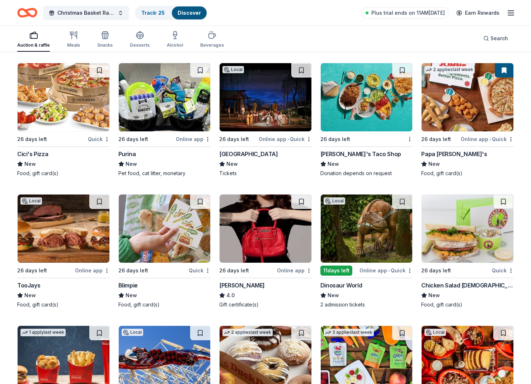
scroll to position [3749, 0]
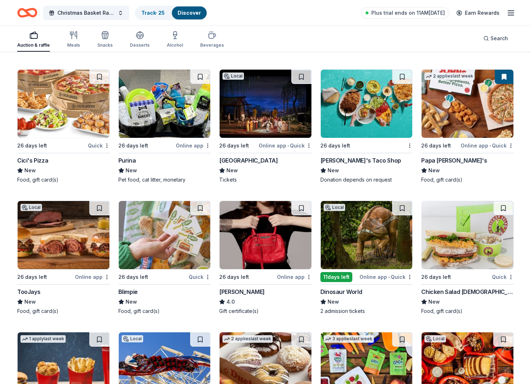
click at [343, 106] on img at bounding box center [366, 104] width 92 height 68
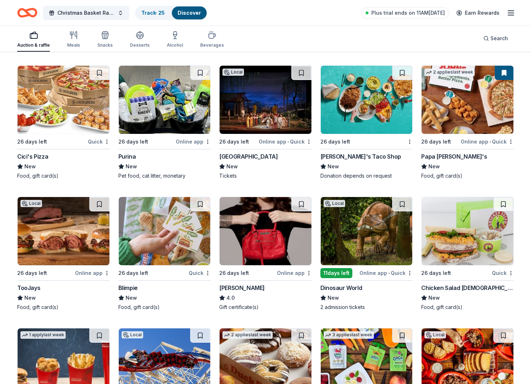
scroll to position [3753, 0]
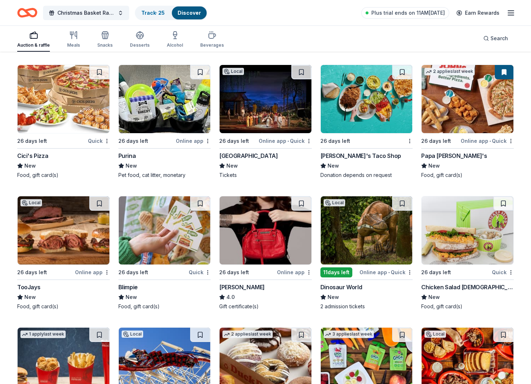
click at [166, 109] on img at bounding box center [165, 99] width 92 height 68
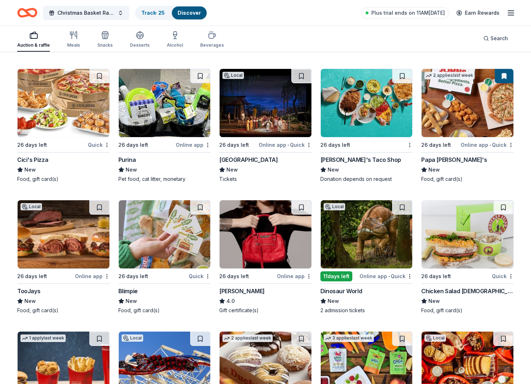
click at [89, 118] on img at bounding box center [64, 103] width 92 height 68
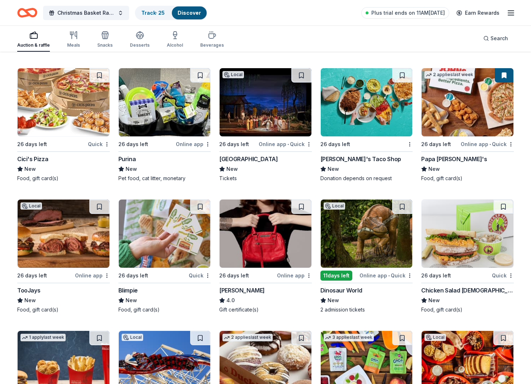
scroll to position [3750, 0]
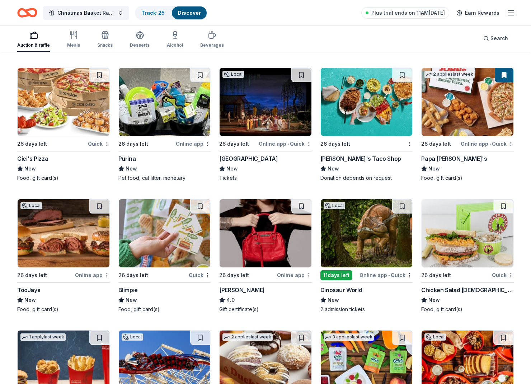
click at [295, 221] on img at bounding box center [265, 233] width 92 height 68
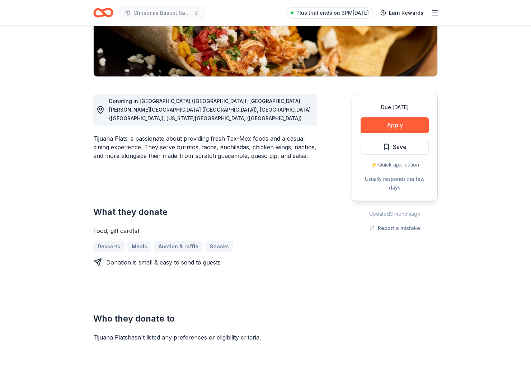
scroll to position [142, 0]
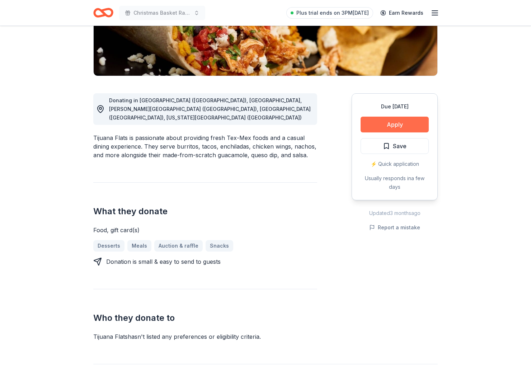
click at [390, 124] on button "Apply" at bounding box center [394, 125] width 68 height 16
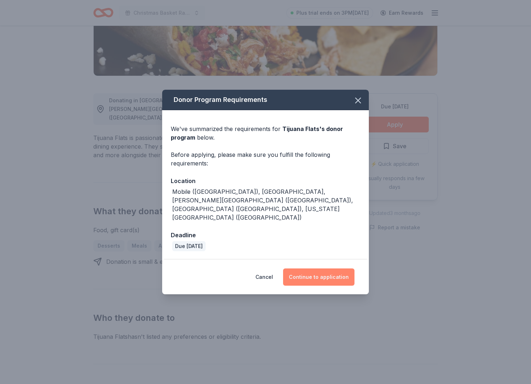
click at [326, 270] on button "Continue to application" at bounding box center [318, 276] width 71 height 17
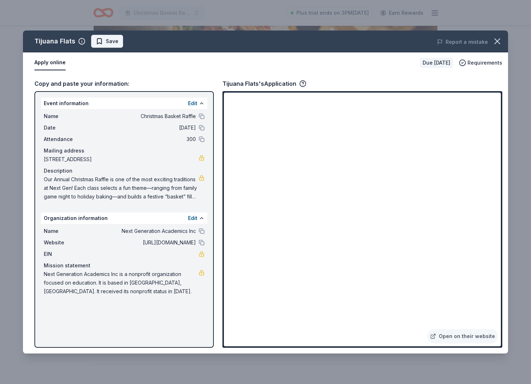
click at [99, 40] on span "Save" at bounding box center [107, 41] width 23 height 9
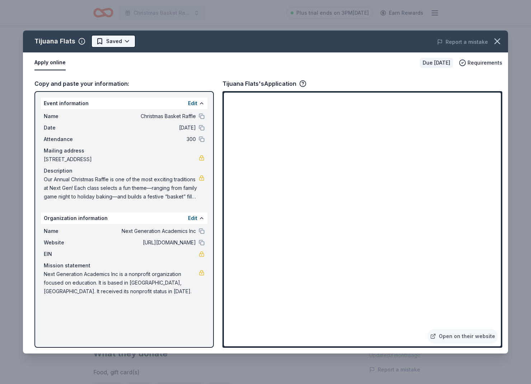
click at [128, 47] on body "Christmas Basket Raffle Plus trial ends on 3PM, 9/26 Earn Rewards Due in 26 day…" at bounding box center [265, 192] width 531 height 384
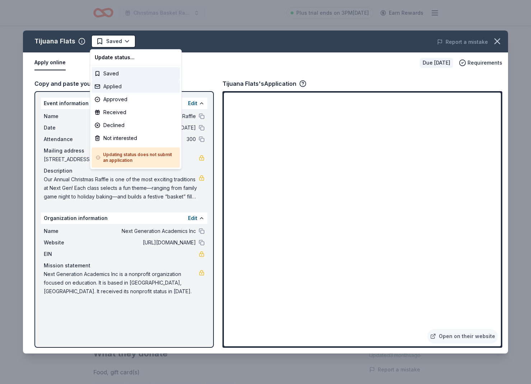
click at [120, 91] on div "Applied" at bounding box center [136, 86] width 88 height 13
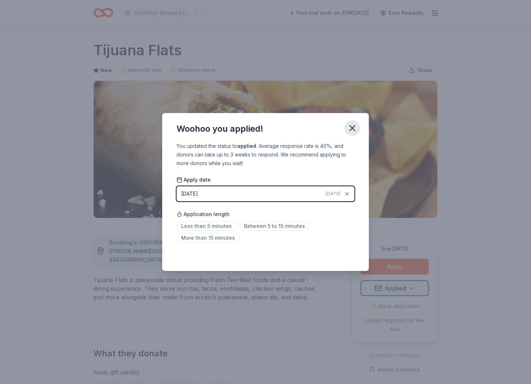
click at [350, 123] on icon "button" at bounding box center [352, 128] width 10 height 10
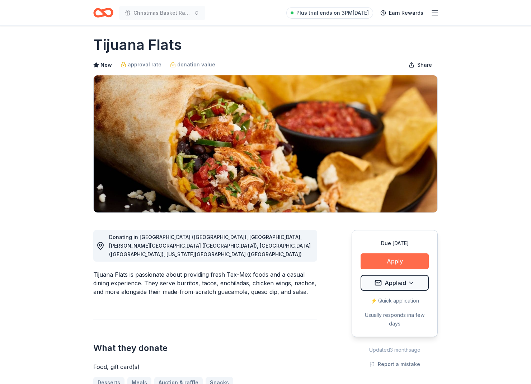
scroll to position [6, 0]
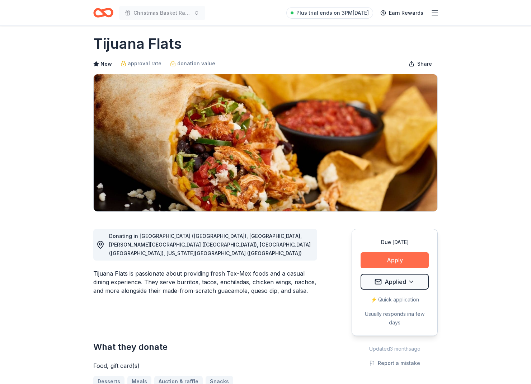
click at [405, 264] on button "Apply" at bounding box center [394, 260] width 68 height 16
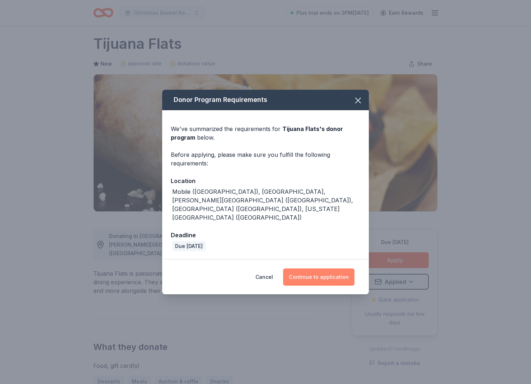
click at [339, 268] on button "Continue to application" at bounding box center [318, 276] width 71 height 17
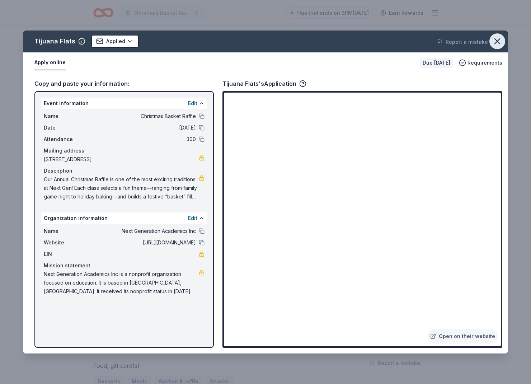
click at [494, 43] on icon "button" at bounding box center [497, 41] width 10 height 10
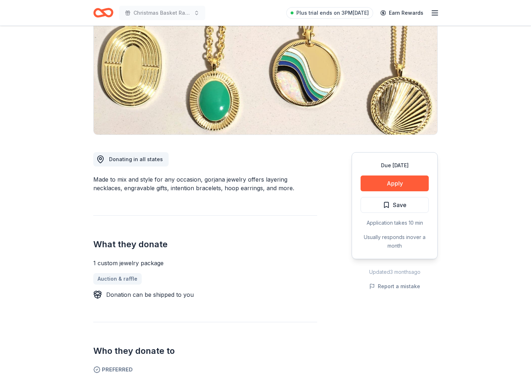
scroll to position [84, 0]
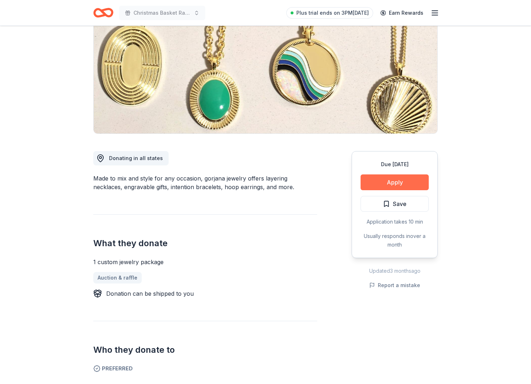
click at [403, 183] on button "Apply" at bounding box center [394, 182] width 68 height 16
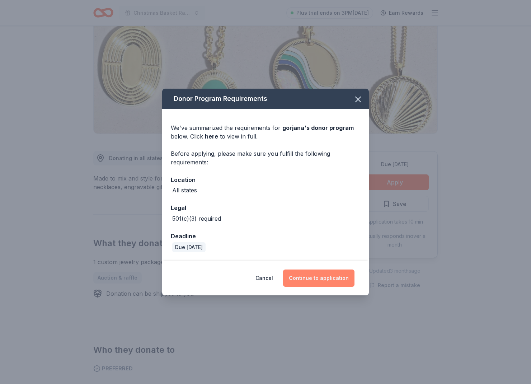
click at [301, 274] on button "Continue to application" at bounding box center [318, 277] width 71 height 17
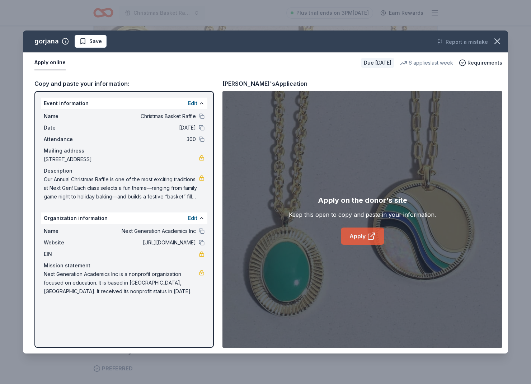
click at [350, 232] on link "Apply" at bounding box center [362, 235] width 43 height 17
click at [85, 43] on span "Save" at bounding box center [90, 41] width 23 height 9
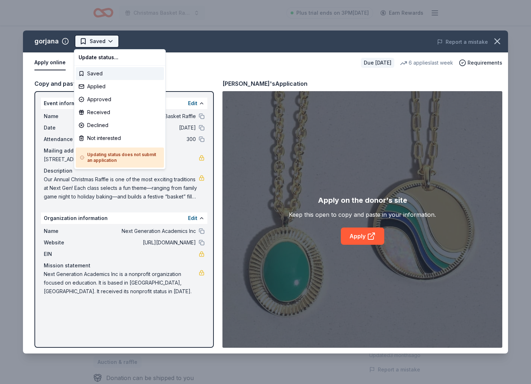
click at [105, 41] on html "Christmas Basket Raffle Plus trial ends on 3PM, 9/26 Earn Rewards Due in 26 day…" at bounding box center [265, 192] width 531 height 384
click at [107, 88] on div "Applied" at bounding box center [120, 86] width 88 height 13
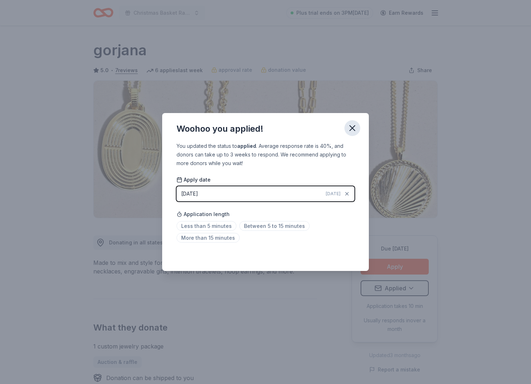
click at [357, 133] on button "button" at bounding box center [352, 128] width 16 height 16
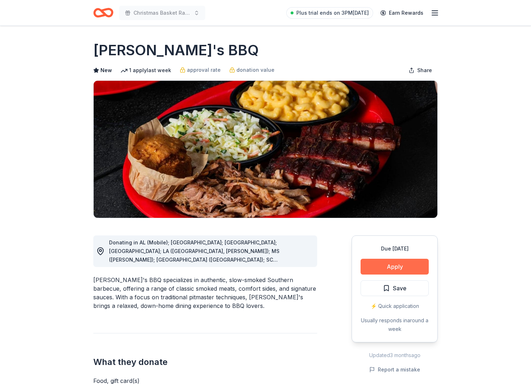
click at [399, 266] on button "Apply" at bounding box center [394, 266] width 68 height 16
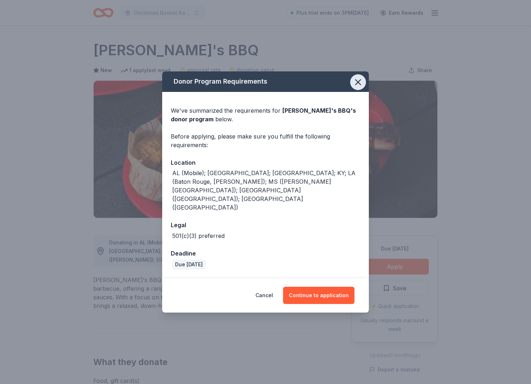
click at [359, 87] on icon "button" at bounding box center [358, 82] width 10 height 10
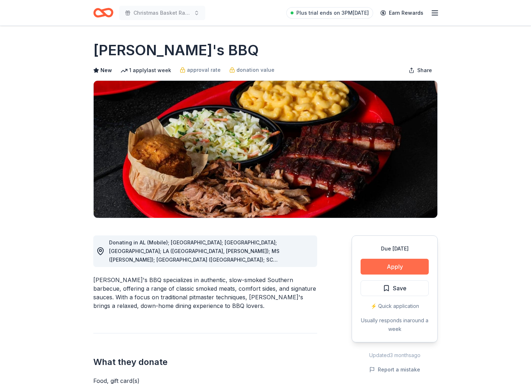
click at [410, 268] on button "Apply" at bounding box center [394, 266] width 68 height 16
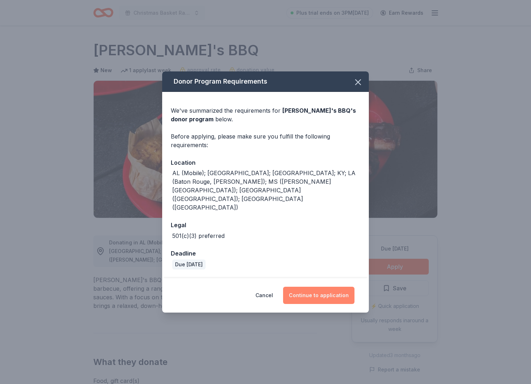
click at [326, 287] on button "Continue to application" at bounding box center [318, 294] width 71 height 17
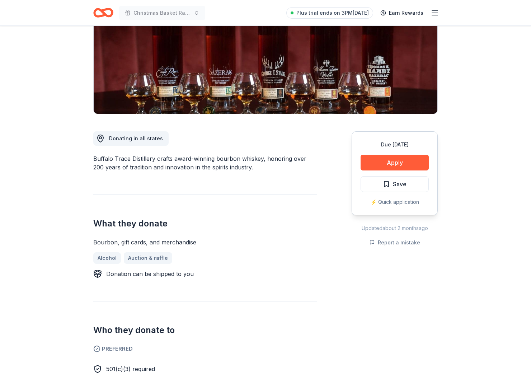
scroll to position [104, 0]
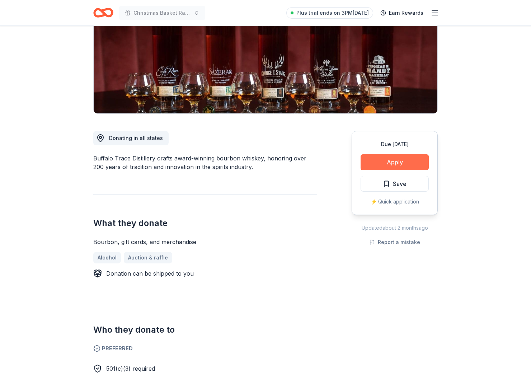
click at [414, 162] on button "Apply" at bounding box center [394, 162] width 68 height 16
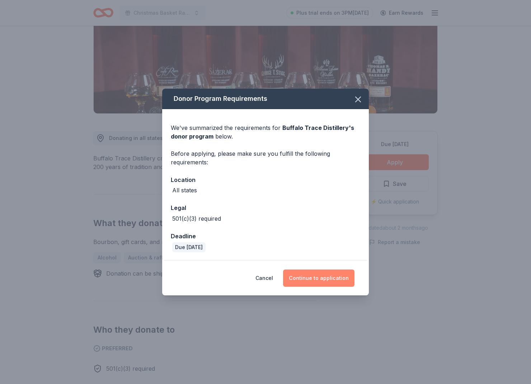
click at [334, 281] on button "Continue to application" at bounding box center [318, 277] width 71 height 17
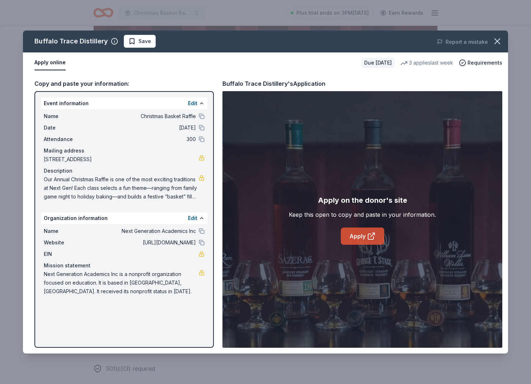
click at [369, 242] on link "Apply" at bounding box center [362, 235] width 43 height 17
click at [144, 45] on span "Save" at bounding box center [144, 41] width 13 height 9
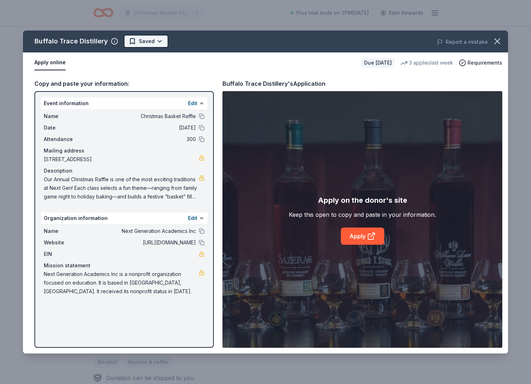
click at [144, 45] on html "Christmas Basket Raffle Plus trial ends on 3PM, 9/26 Earn Rewards Due in 26 day…" at bounding box center [265, 192] width 531 height 384
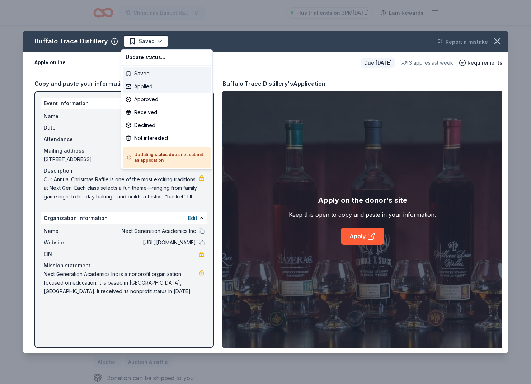
click at [146, 84] on div "Applied" at bounding box center [167, 86] width 88 height 13
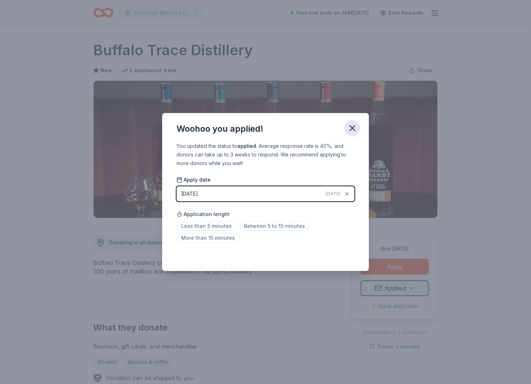
click at [355, 125] on icon "button" at bounding box center [352, 128] width 10 height 10
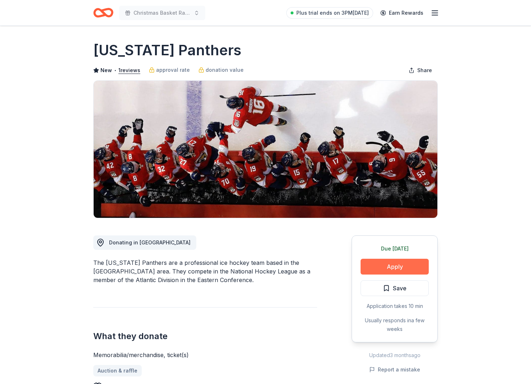
click at [388, 265] on button "Apply" at bounding box center [394, 266] width 68 height 16
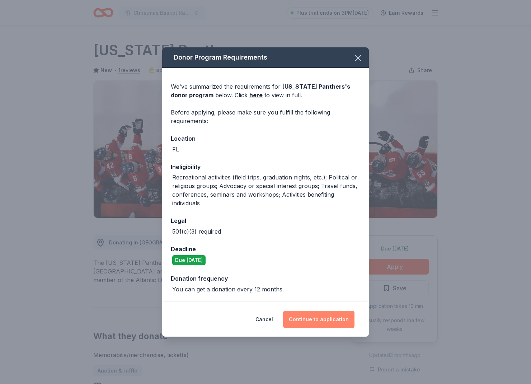
click at [345, 323] on button "Continue to application" at bounding box center [318, 318] width 71 height 17
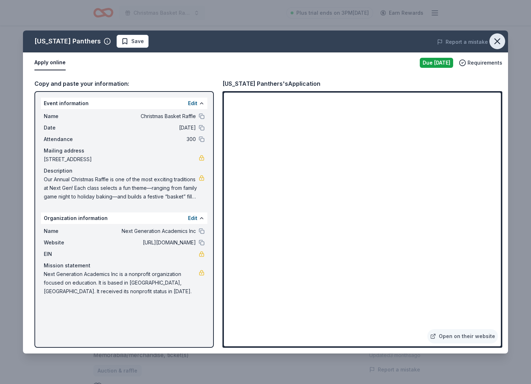
click at [497, 41] on icon "button" at bounding box center [496, 41] width 5 height 5
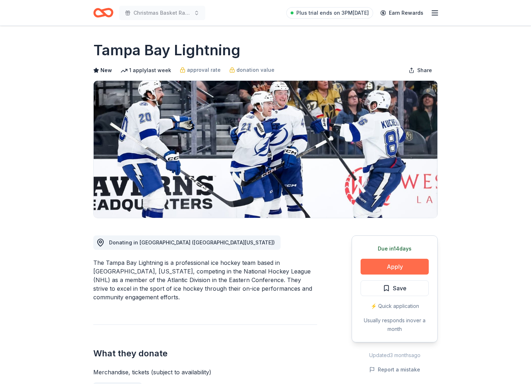
click at [407, 269] on button "Apply" at bounding box center [394, 266] width 68 height 16
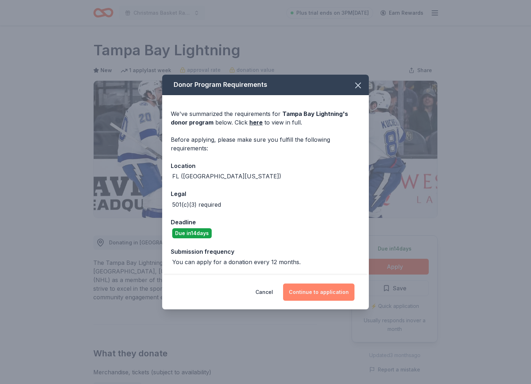
click at [298, 293] on button "Continue to application" at bounding box center [318, 291] width 71 height 17
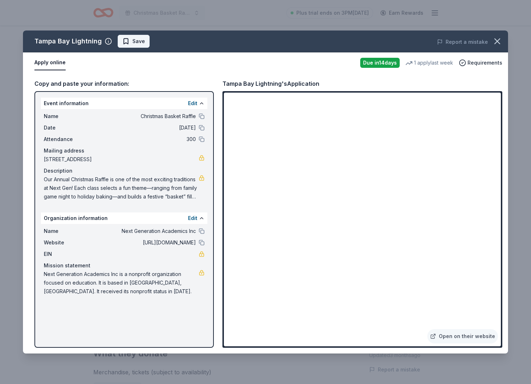
click at [139, 35] on button "Save" at bounding box center [134, 41] width 32 height 13
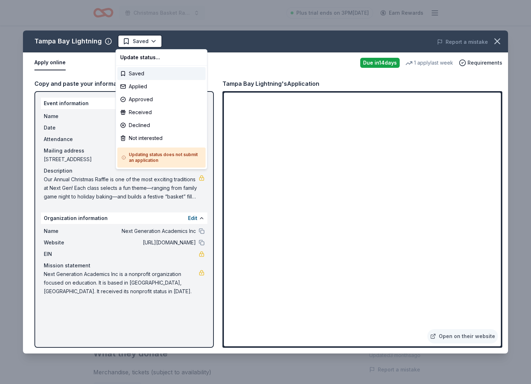
click at [141, 43] on html "Christmas Basket Raffle Plus trial ends on 3PM[DATE] Earn Rewards Due [DATE] Sh…" at bounding box center [265, 192] width 531 height 384
click at [141, 85] on div "Applied" at bounding box center [161, 86] width 88 height 13
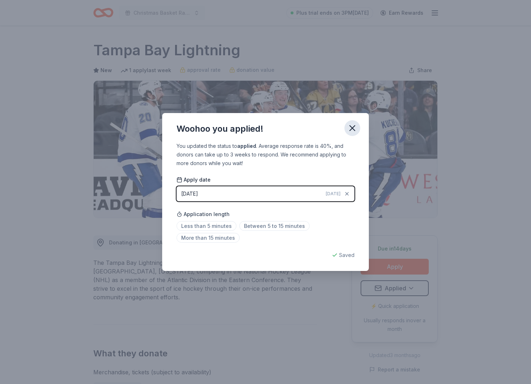
click at [356, 129] on icon "button" at bounding box center [352, 128] width 10 height 10
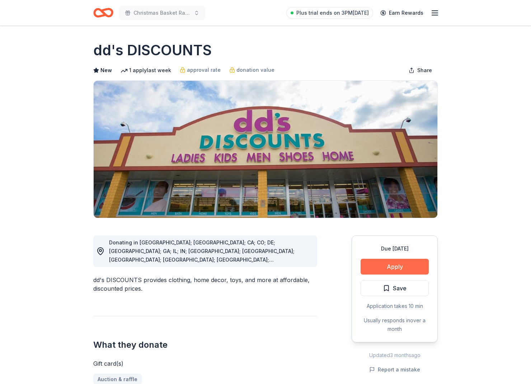
click at [406, 269] on button "Apply" at bounding box center [394, 266] width 68 height 16
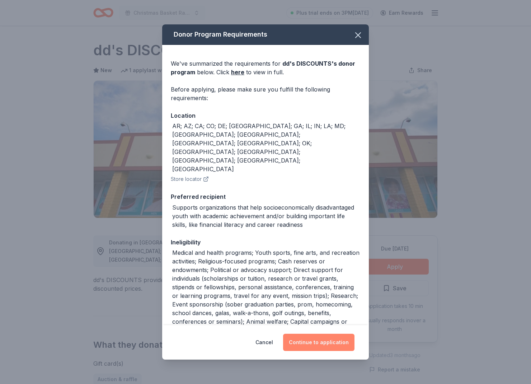
click at [320, 338] on button "Continue to application" at bounding box center [318, 341] width 71 height 17
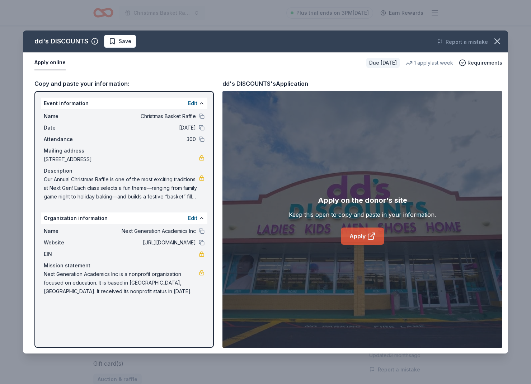
drag, startPoint x: 384, startPoint y: 247, endPoint x: 377, endPoint y: 233, distance: 16.2
click at [379, 235] on div "Apply on the donor's site Keep this open to copy and paste in your information.…" at bounding box center [362, 219] width 280 height 256
click at [377, 236] on link "Apply" at bounding box center [362, 235] width 43 height 17
click at [495, 45] on icon "button" at bounding box center [497, 41] width 10 height 10
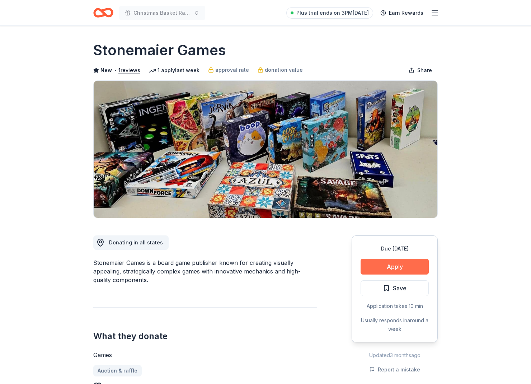
click at [381, 268] on button "Apply" at bounding box center [394, 266] width 68 height 16
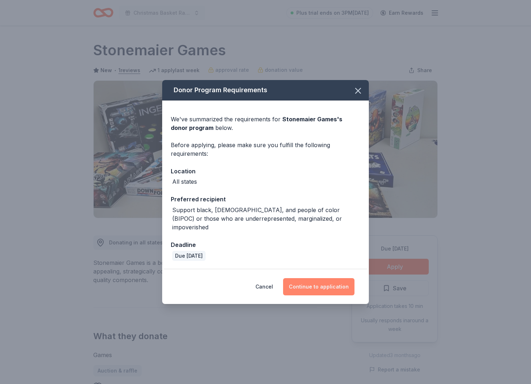
click at [320, 278] on button "Continue to application" at bounding box center [318, 286] width 71 height 17
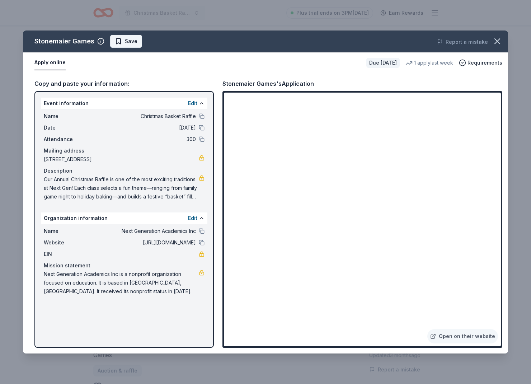
click at [129, 46] on button "Save" at bounding box center [126, 41] width 32 height 13
click at [129, 46] on html "Christmas Basket Raffle Plus trial ends on 3PM, 9/26 Earn Rewards Due in 26 day…" at bounding box center [265, 192] width 531 height 384
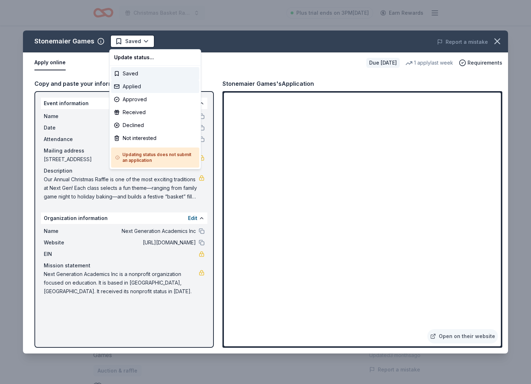
click at [128, 88] on div "Applied" at bounding box center [155, 86] width 88 height 13
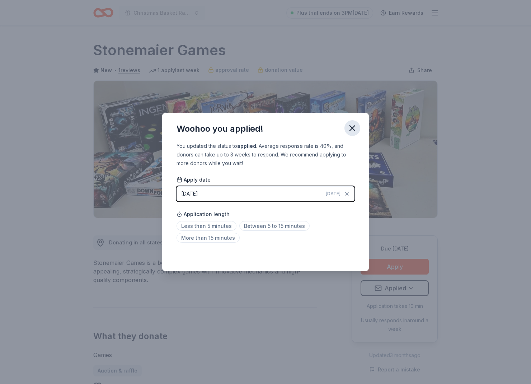
click at [351, 126] on icon "button" at bounding box center [352, 128] width 10 height 10
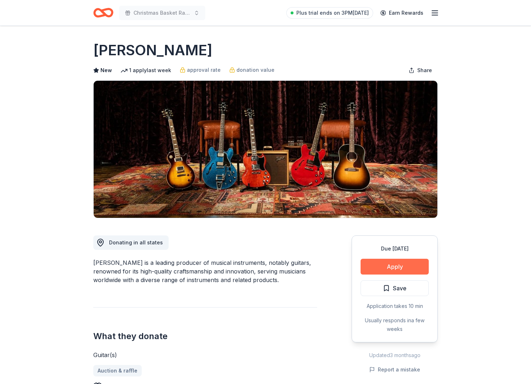
click at [406, 270] on button "Apply" at bounding box center [394, 266] width 68 height 16
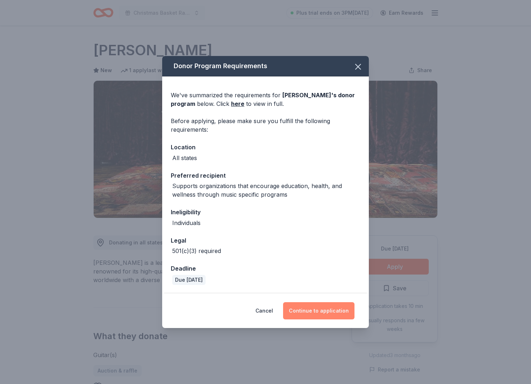
click at [313, 309] on button "Continue to application" at bounding box center [318, 310] width 71 height 17
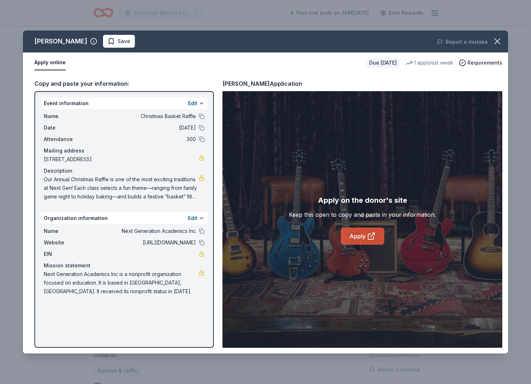
click at [358, 238] on link "Apply" at bounding box center [362, 235] width 43 height 17
click at [495, 41] on icon "button" at bounding box center [497, 41] width 10 height 10
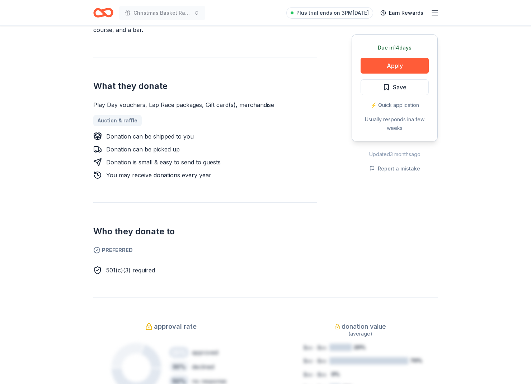
scroll to position [251, 0]
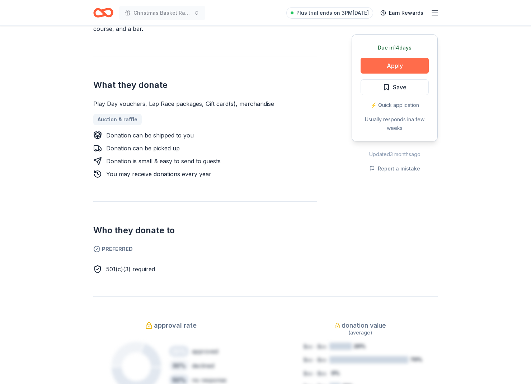
click at [398, 63] on button "Apply" at bounding box center [394, 66] width 68 height 16
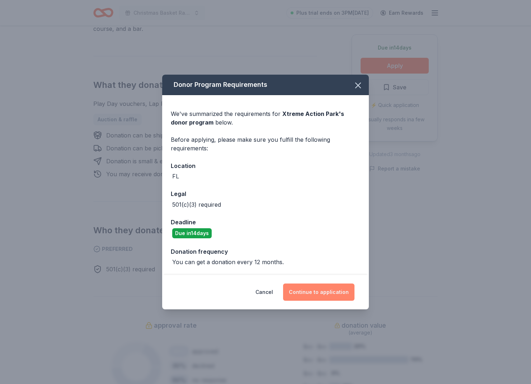
click at [316, 288] on button "Continue to application" at bounding box center [318, 291] width 71 height 17
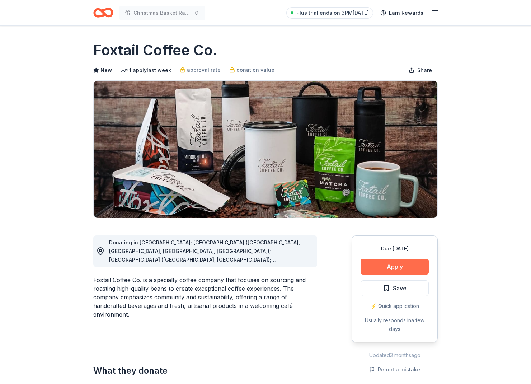
click at [383, 262] on button "Apply" at bounding box center [394, 266] width 68 height 16
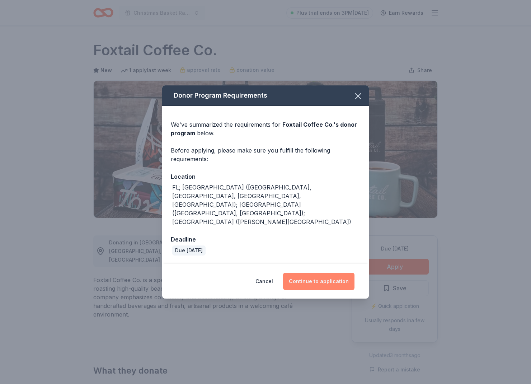
click at [310, 272] on button "Continue to application" at bounding box center [318, 280] width 71 height 17
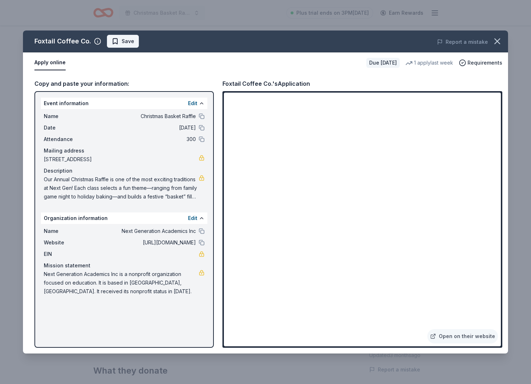
click at [117, 42] on span "Save" at bounding box center [122, 41] width 23 height 9
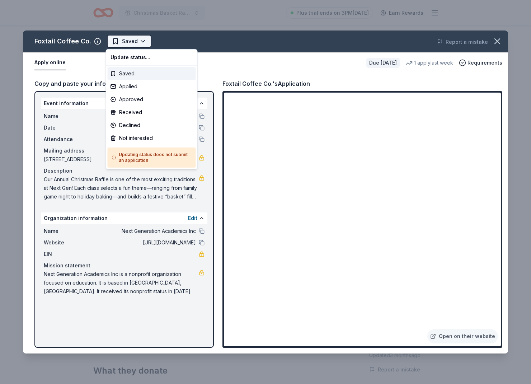
click at [144, 46] on html "Christmas Basket Raffle Plus trial ends on 3PM, 9/26 Earn Rewards Due in 26 day…" at bounding box center [265, 192] width 531 height 384
click at [136, 86] on div "Applied" at bounding box center [152, 86] width 88 height 13
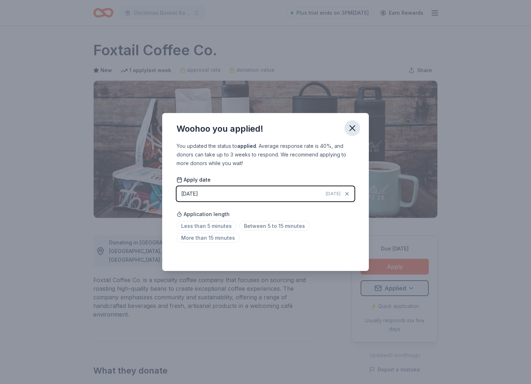
click at [353, 124] on icon "button" at bounding box center [352, 128] width 10 height 10
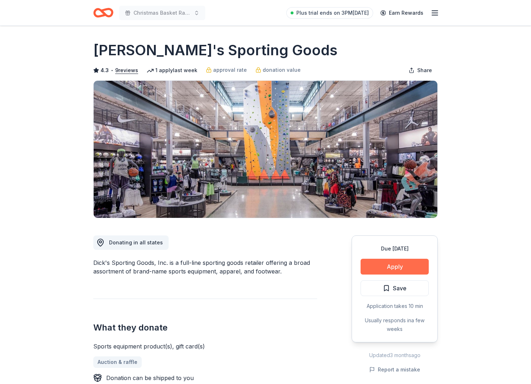
click at [400, 259] on button "Apply" at bounding box center [394, 266] width 68 height 16
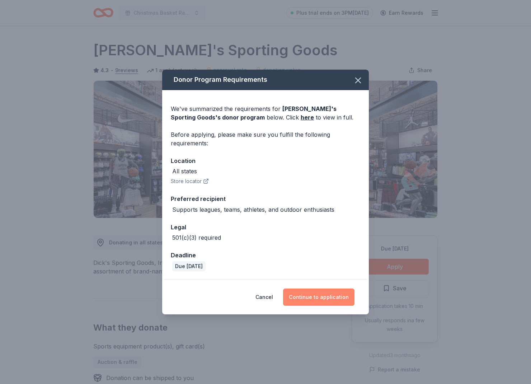
click at [319, 294] on button "Continue to application" at bounding box center [318, 296] width 71 height 17
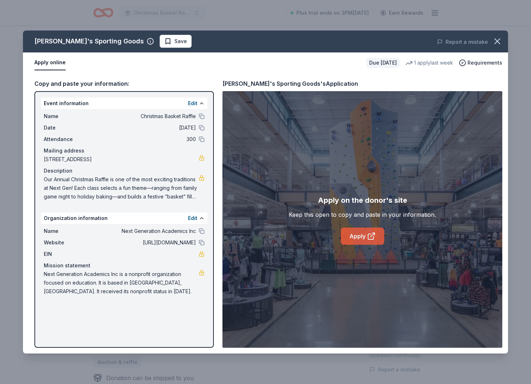
click at [345, 237] on link "Apply" at bounding box center [362, 235] width 43 height 17
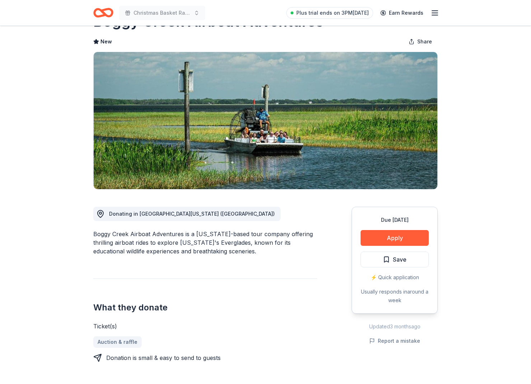
scroll to position [29, 0]
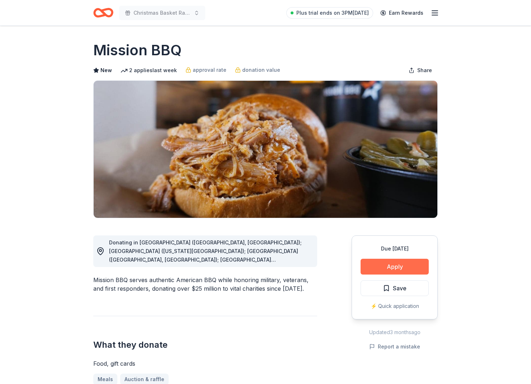
click at [425, 263] on button "Apply" at bounding box center [394, 266] width 68 height 16
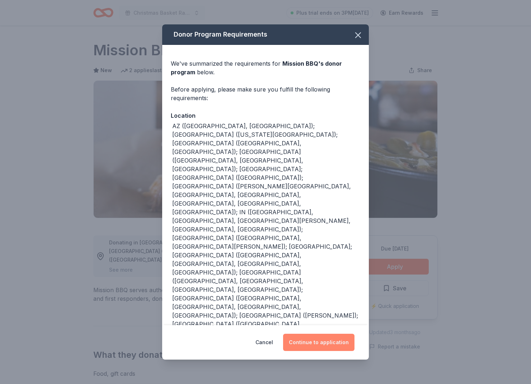
click at [338, 335] on button "Continue to application" at bounding box center [318, 341] width 71 height 17
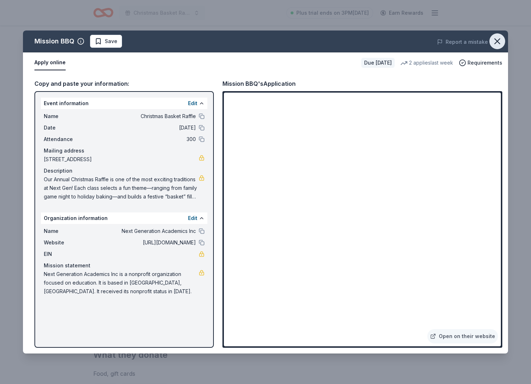
click at [497, 43] on icon "button" at bounding box center [497, 41] width 10 height 10
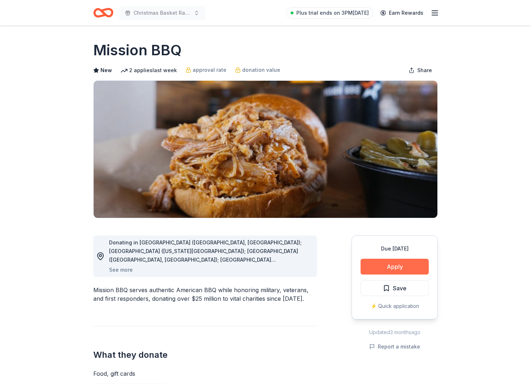
click at [394, 271] on button "Apply" at bounding box center [394, 266] width 68 height 16
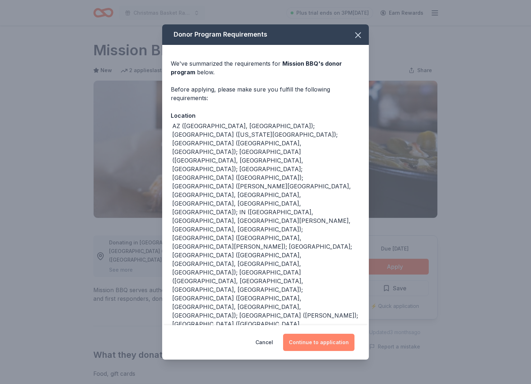
click at [336, 336] on button "Continue to application" at bounding box center [318, 341] width 71 height 17
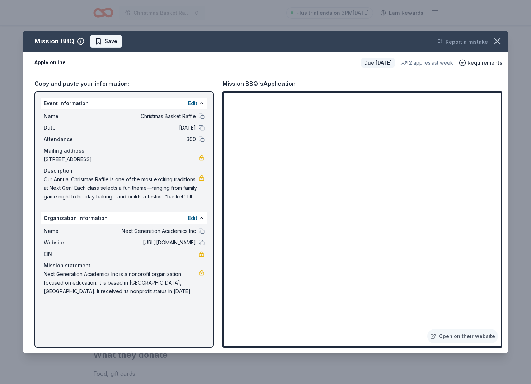
click at [103, 46] on button "Save" at bounding box center [106, 41] width 32 height 13
click at [112, 44] on html "Christmas Basket Raffle Plus trial ends on 3PM, 9/26 Earn Rewards Due in 26 day…" at bounding box center [265, 192] width 531 height 384
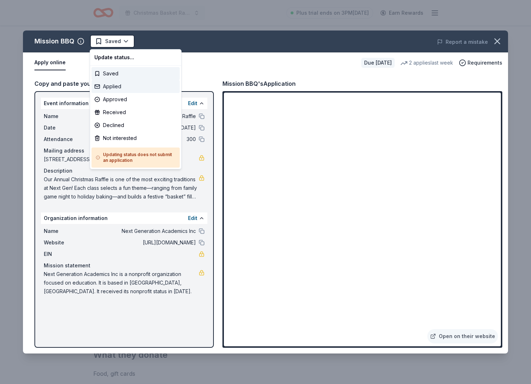
click at [115, 86] on div "Applied" at bounding box center [135, 86] width 88 height 13
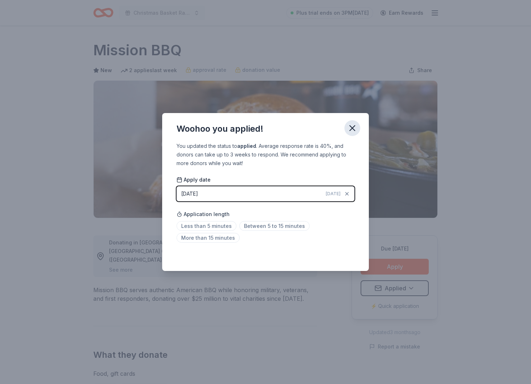
click at [347, 128] on icon "button" at bounding box center [352, 128] width 10 height 10
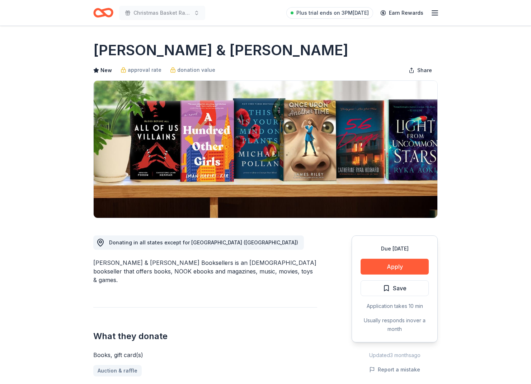
click at [411, 276] on div "Due [DATE] Apply Save Application takes 10 min Usually responds in over a month" at bounding box center [394, 288] width 86 height 107
click at [409, 269] on button "Apply" at bounding box center [394, 266] width 68 height 16
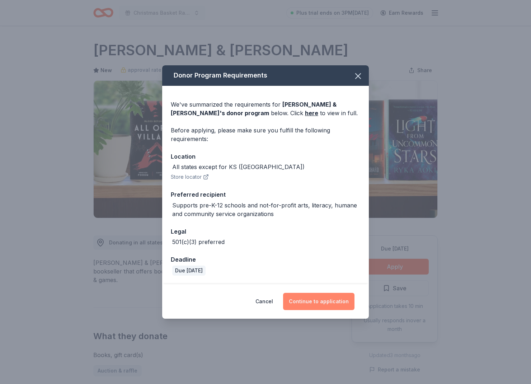
click at [319, 305] on button "Continue to application" at bounding box center [318, 301] width 71 height 17
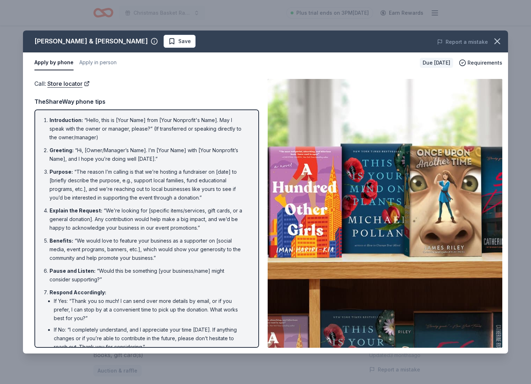
scroll to position [0, 0]
click at [495, 41] on icon "button" at bounding box center [497, 41] width 10 height 10
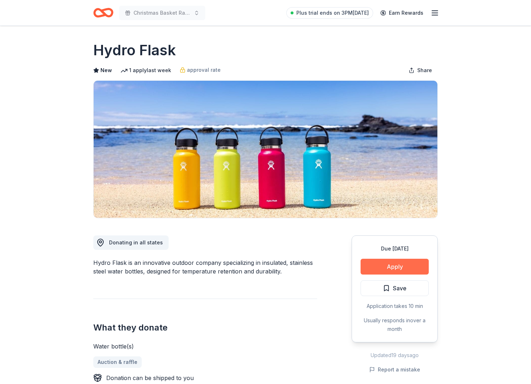
click at [411, 269] on button "Apply" at bounding box center [394, 266] width 68 height 16
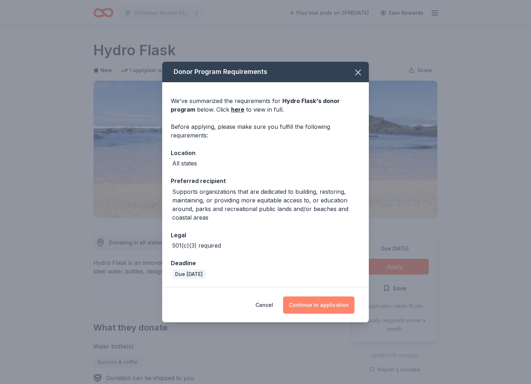
click at [335, 303] on button "Continue to application" at bounding box center [318, 304] width 71 height 17
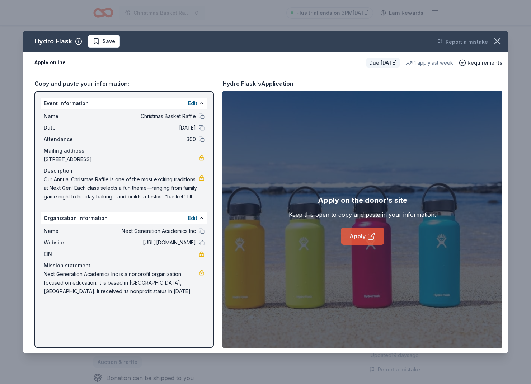
click at [367, 239] on icon at bounding box center [371, 236] width 9 height 9
click at [494, 42] on icon "button" at bounding box center [497, 41] width 10 height 10
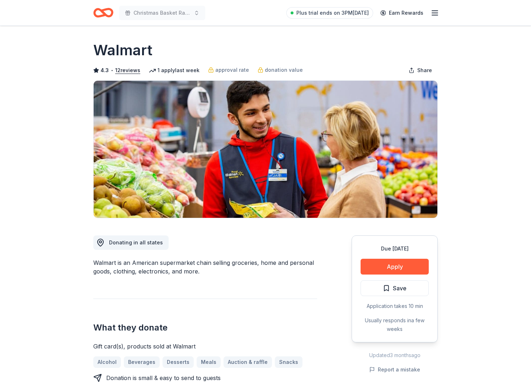
click at [399, 254] on div "Due [DATE] Apply Save Application takes 10 min Usually responds in a few weeks" at bounding box center [394, 288] width 86 height 107
click at [396, 263] on button "Apply" at bounding box center [394, 266] width 68 height 16
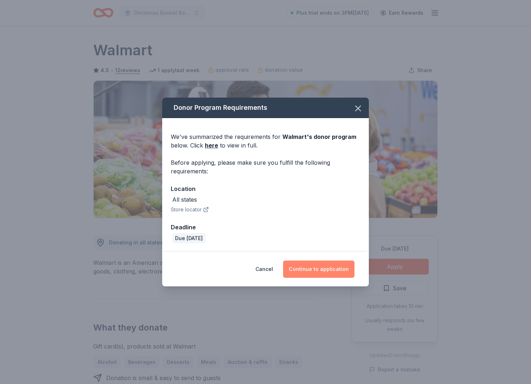
click at [329, 276] on button "Continue to application" at bounding box center [318, 268] width 71 height 17
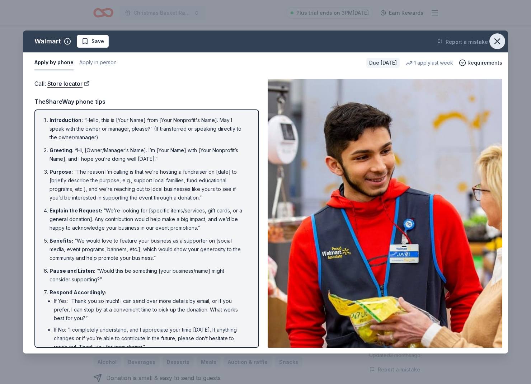
click at [498, 44] on icon "button" at bounding box center [497, 41] width 10 height 10
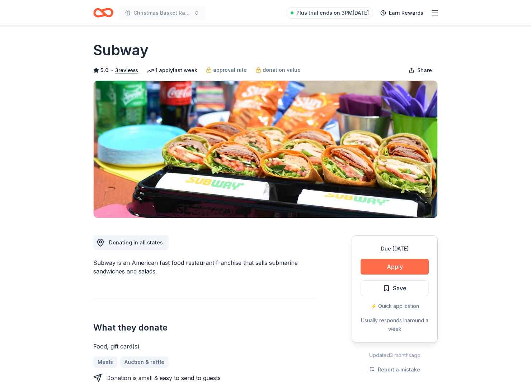
click at [391, 266] on button "Apply" at bounding box center [394, 266] width 68 height 16
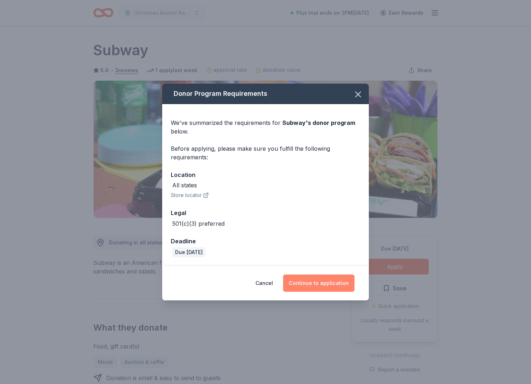
click at [339, 282] on button "Continue to application" at bounding box center [318, 282] width 71 height 17
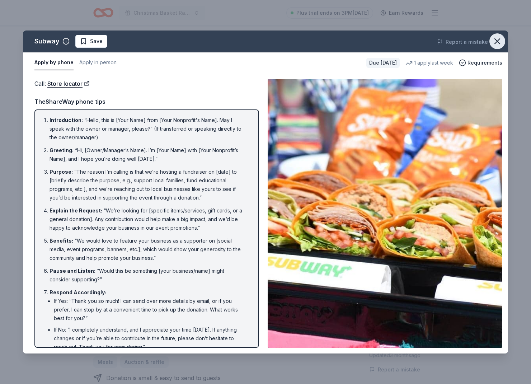
click at [502, 41] on icon "button" at bounding box center [497, 41] width 10 height 10
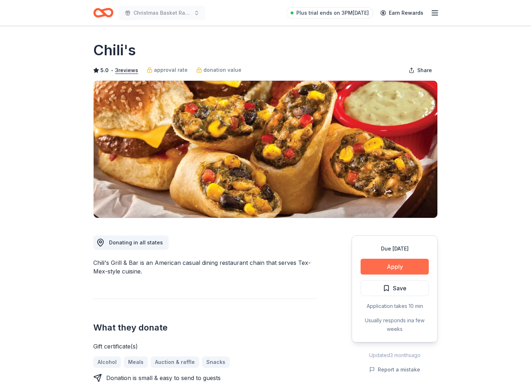
click at [413, 267] on button "Apply" at bounding box center [394, 266] width 68 height 16
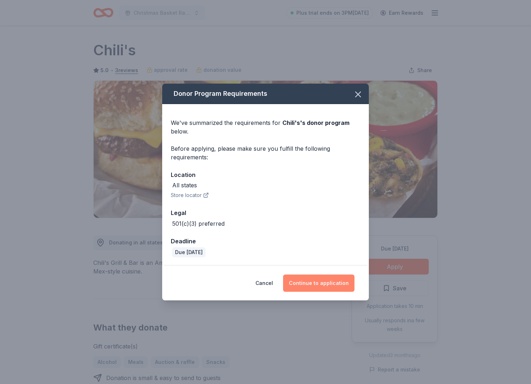
click at [326, 278] on button "Continue to application" at bounding box center [318, 282] width 71 height 17
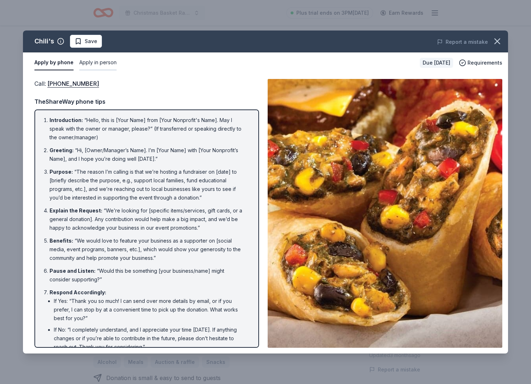
click at [84, 63] on button "Apply in person" at bounding box center [97, 62] width 37 height 15
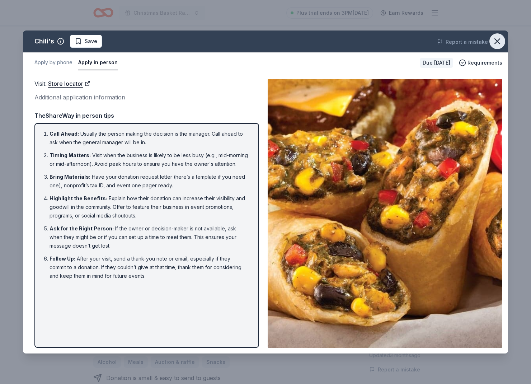
click at [493, 43] on icon "button" at bounding box center [497, 41] width 10 height 10
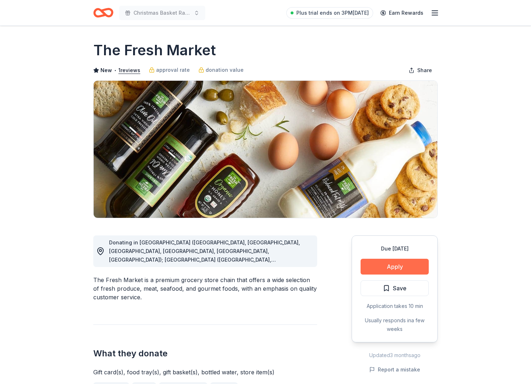
click at [406, 261] on button "Apply" at bounding box center [394, 266] width 68 height 16
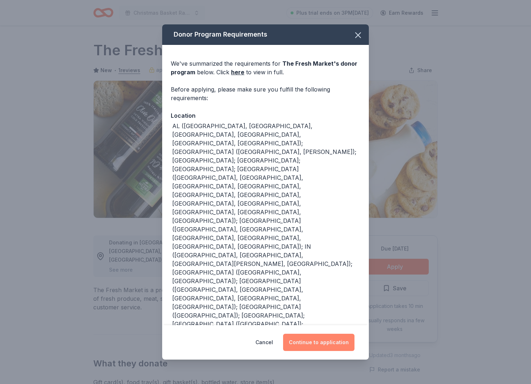
click at [340, 343] on button "Continue to application" at bounding box center [318, 341] width 71 height 17
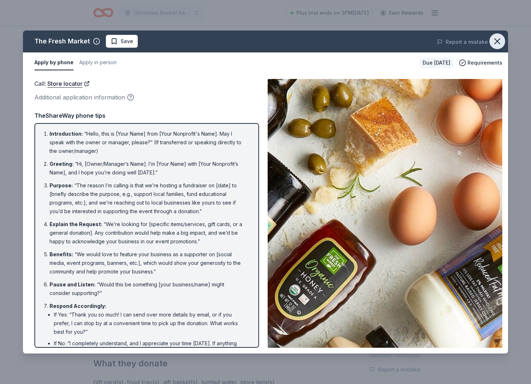
click at [494, 38] on icon "button" at bounding box center [497, 41] width 10 height 10
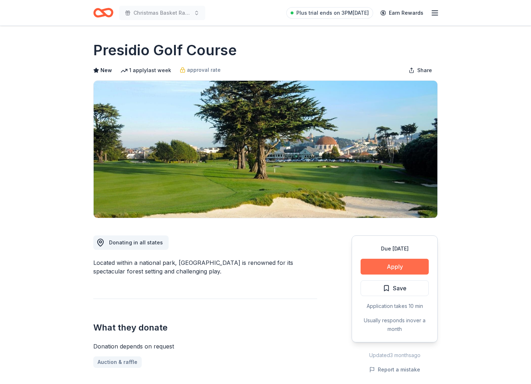
click at [398, 261] on button "Apply" at bounding box center [394, 266] width 68 height 16
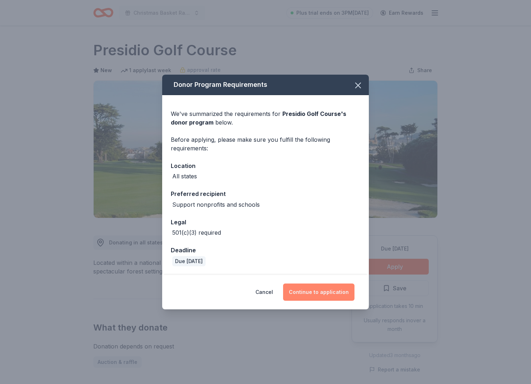
click at [336, 295] on button "Continue to application" at bounding box center [318, 291] width 71 height 17
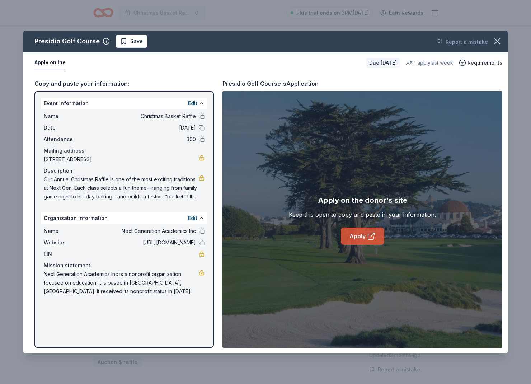
click at [351, 232] on link "Apply" at bounding box center [362, 235] width 43 height 17
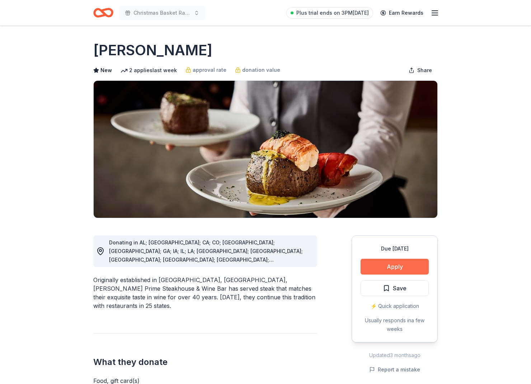
click at [395, 267] on button "Apply" at bounding box center [394, 266] width 68 height 16
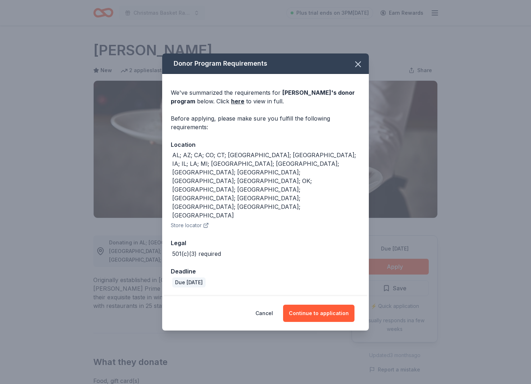
click at [339, 296] on div "Cancel Continue to application" at bounding box center [265, 313] width 206 height 34
click at [324, 304] on button "Continue to application" at bounding box center [318, 312] width 71 height 17
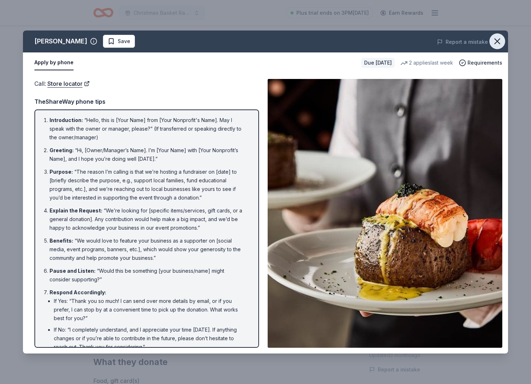
drag, startPoint x: 498, startPoint y: 42, endPoint x: 497, endPoint y: 45, distance: 3.7
click at [498, 42] on icon "button" at bounding box center [496, 41] width 5 height 5
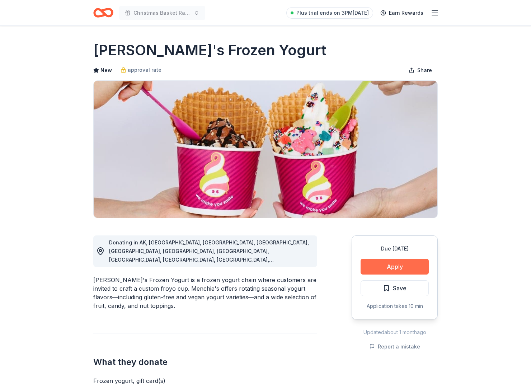
click at [425, 265] on button "Apply" at bounding box center [394, 266] width 68 height 16
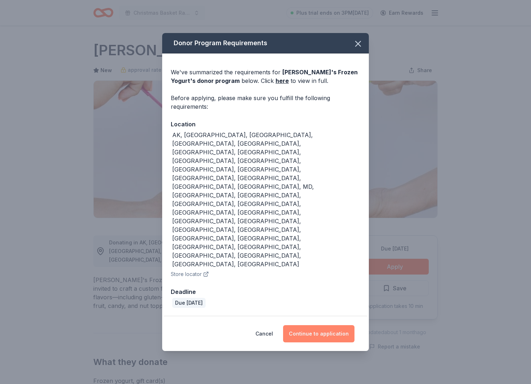
click at [323, 325] on button "Continue to application" at bounding box center [318, 333] width 71 height 17
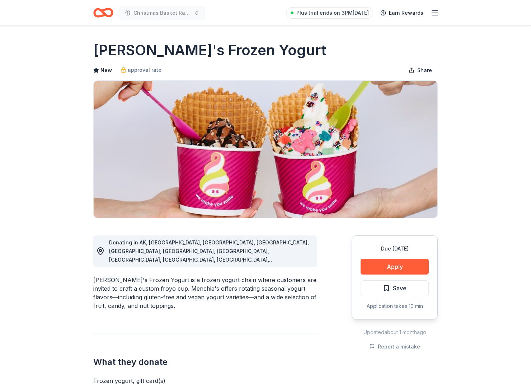
scroll to position [0, 0]
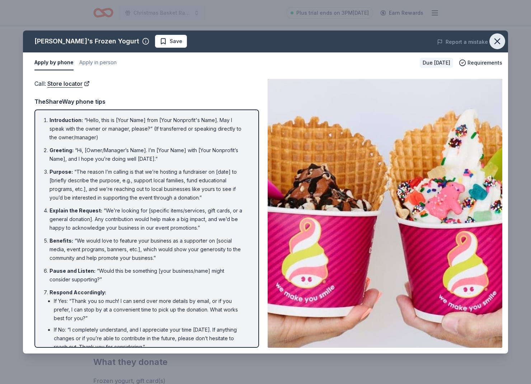
click at [496, 42] on icon "button" at bounding box center [496, 41] width 5 height 5
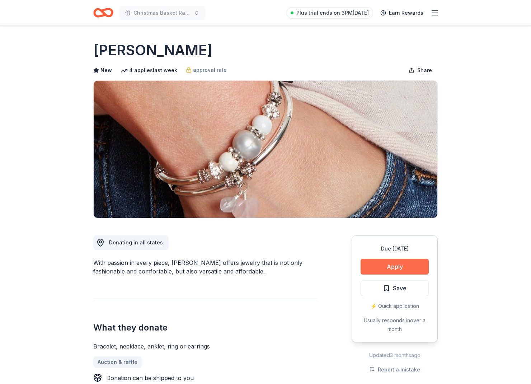
click at [389, 265] on button "Apply" at bounding box center [394, 266] width 68 height 16
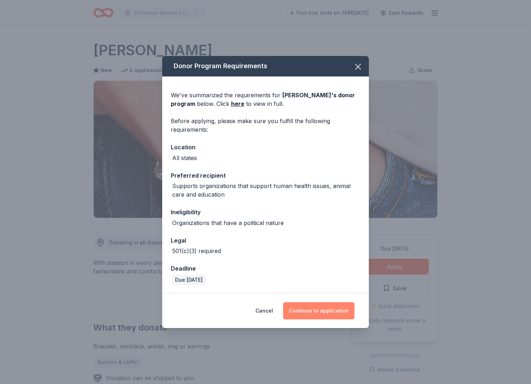
click at [323, 304] on button "Continue to application" at bounding box center [318, 310] width 71 height 17
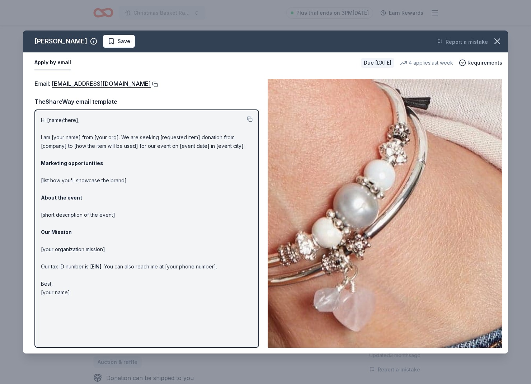
click at [151, 83] on button at bounding box center [154, 84] width 7 height 6
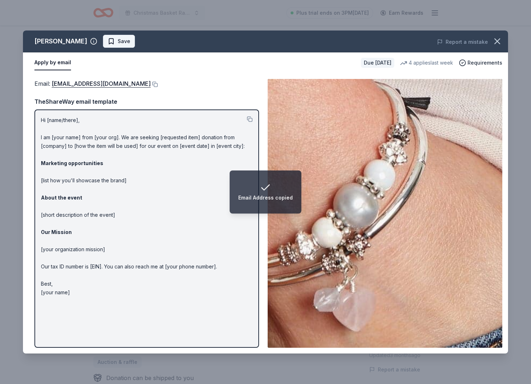
click at [118, 45] on span "Save" at bounding box center [124, 41] width 13 height 9
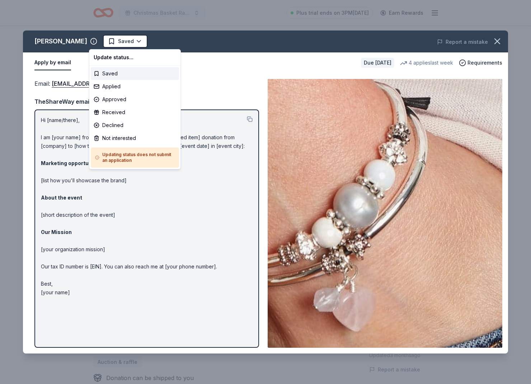
click at [110, 45] on html "Christmas Basket Raffle Plus trial ends on 3PM, 9/26 Earn Rewards Due in 26 day…" at bounding box center [265, 192] width 531 height 384
click at [117, 87] on div "Applied" at bounding box center [135, 86] width 88 height 13
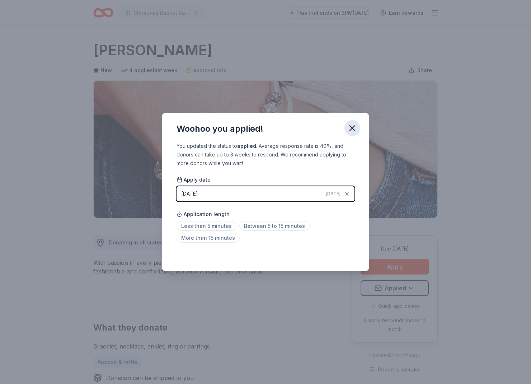
drag, startPoint x: 352, startPoint y: 129, endPoint x: 350, endPoint y: 122, distance: 7.7
click at [352, 129] on icon "button" at bounding box center [352, 128] width 10 height 10
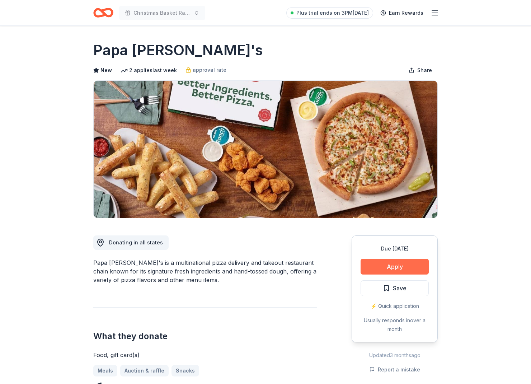
click at [381, 261] on button "Apply" at bounding box center [394, 266] width 68 height 16
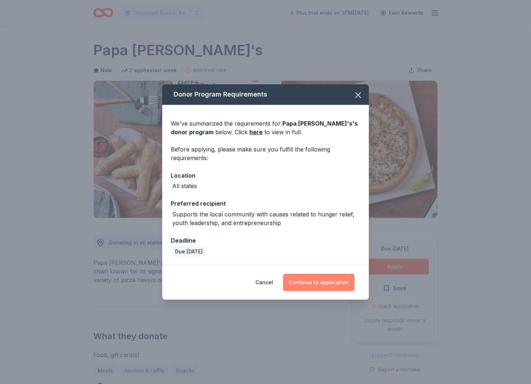
click at [334, 287] on button "Continue to application" at bounding box center [318, 282] width 71 height 17
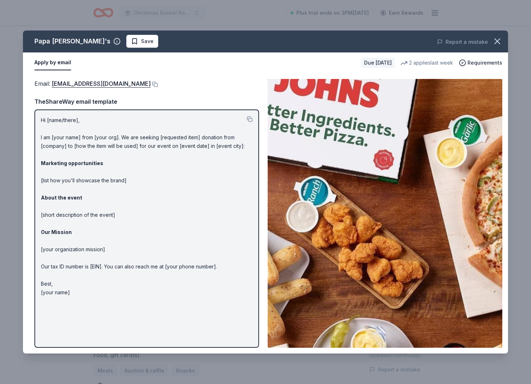
click at [137, 85] on div "Email : [EMAIL_ADDRESS][DOMAIN_NAME]" at bounding box center [146, 83] width 224 height 9
click at [151, 85] on button at bounding box center [154, 84] width 7 height 6
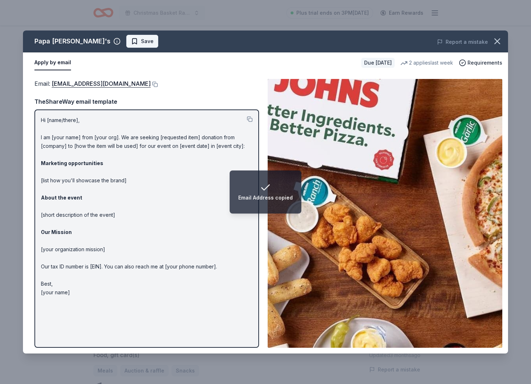
click at [141, 44] on span "Save" at bounding box center [147, 41] width 13 height 9
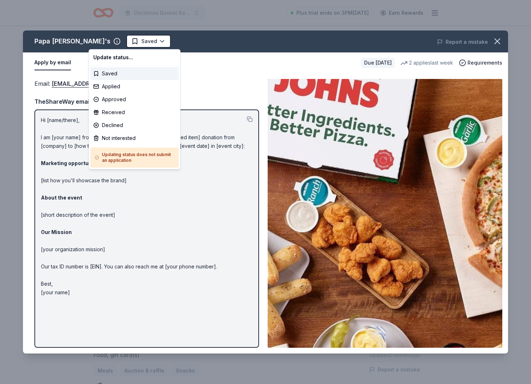
click at [107, 44] on html "Christmas Basket Raffle Plus trial ends on 3PM, 9/26 Earn Rewards Due in 26 day…" at bounding box center [265, 192] width 531 height 384
click at [104, 82] on div "Applied" at bounding box center [134, 86] width 88 height 13
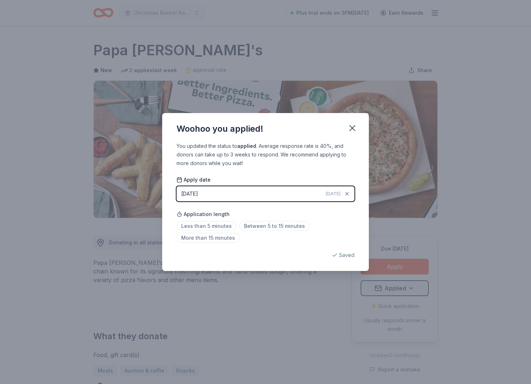
drag, startPoint x: 356, startPoint y: 126, endPoint x: 355, endPoint y: 89, distance: 37.6
click at [356, 126] on icon "button" at bounding box center [352, 128] width 10 height 10
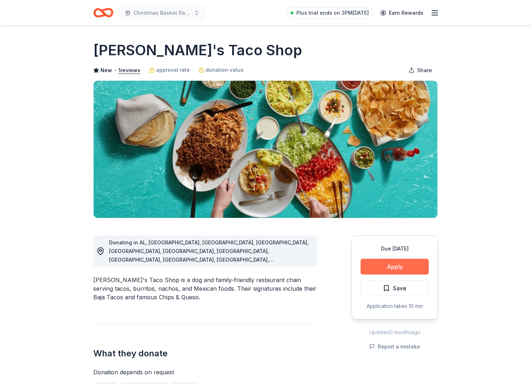
click at [396, 262] on button "Apply" at bounding box center [394, 266] width 68 height 16
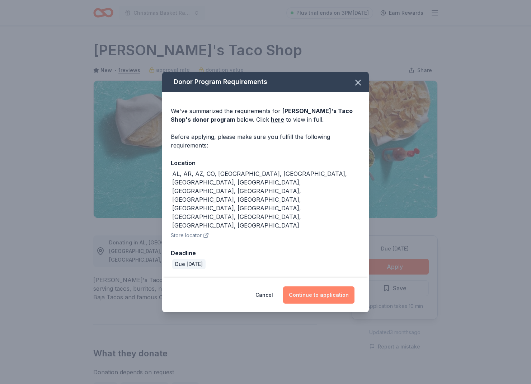
click at [327, 286] on button "Continue to application" at bounding box center [318, 294] width 71 height 17
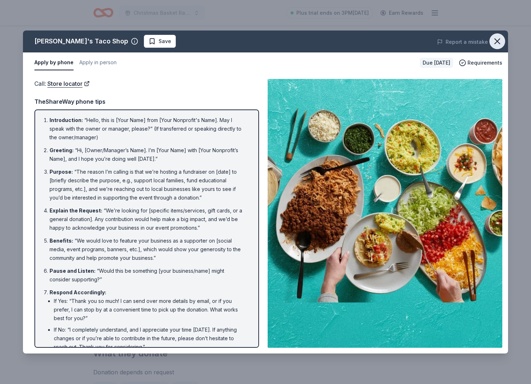
click at [498, 37] on icon "button" at bounding box center [497, 41] width 10 height 10
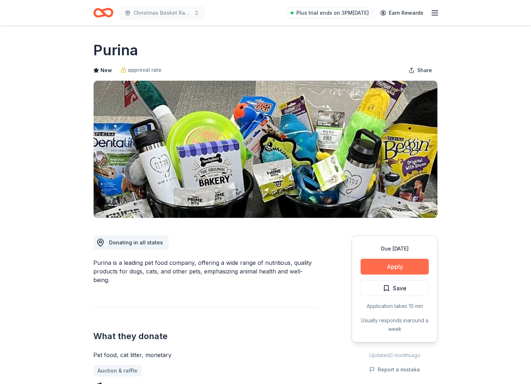
click at [384, 267] on button "Apply" at bounding box center [394, 266] width 68 height 16
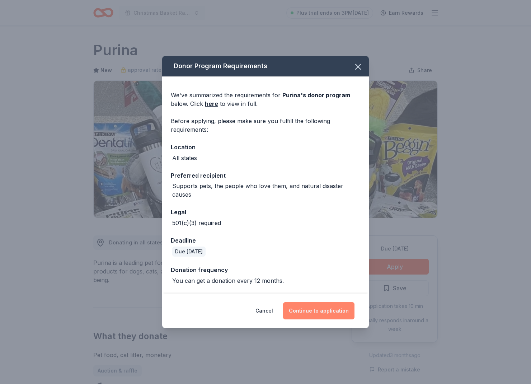
click at [327, 304] on button "Continue to application" at bounding box center [318, 310] width 71 height 17
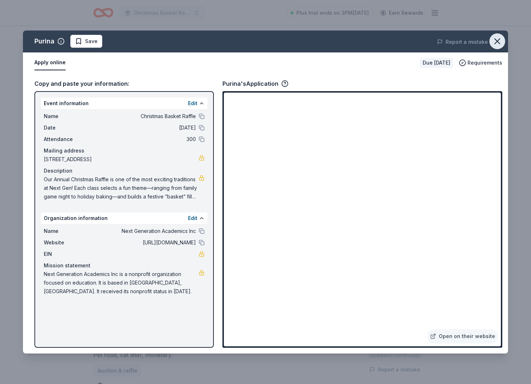
click at [498, 40] on icon "button" at bounding box center [496, 41] width 5 height 5
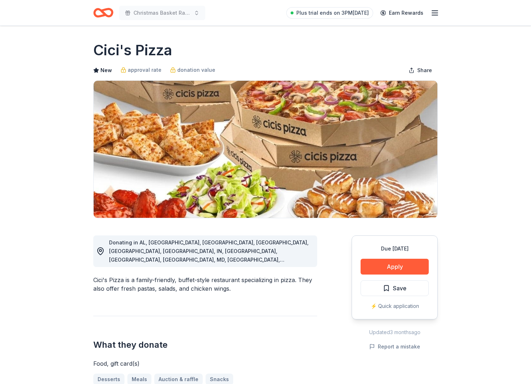
click at [376, 274] on div "Due [DATE] Apply Save ⚡️ Quick application" at bounding box center [394, 277] width 86 height 84
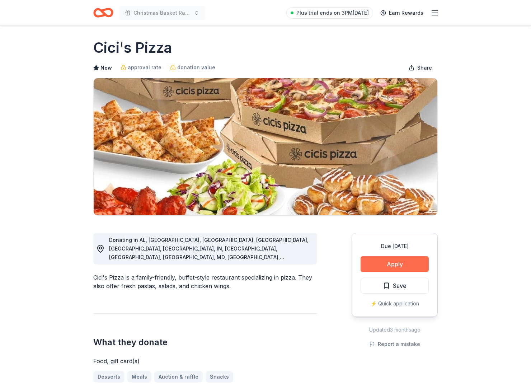
scroll to position [1, 0]
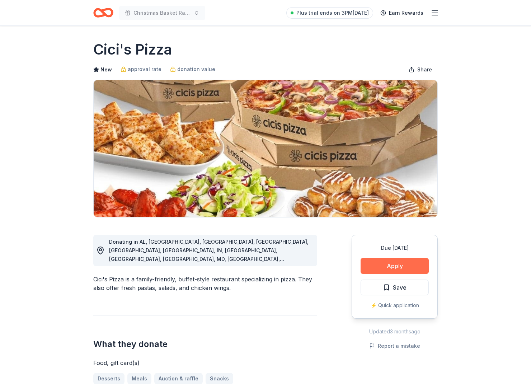
click at [373, 265] on button "Apply" at bounding box center [394, 266] width 68 height 16
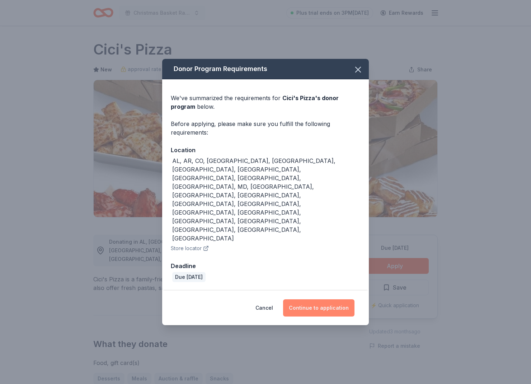
click at [312, 299] on button "Continue to application" at bounding box center [318, 307] width 71 height 17
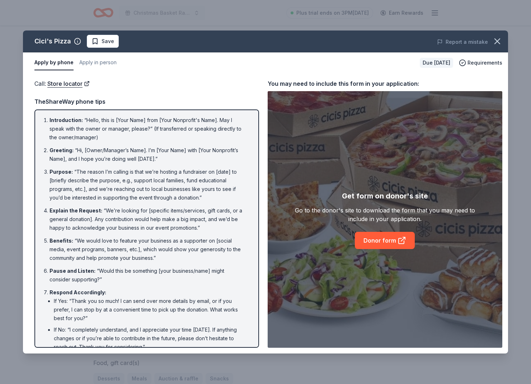
drag, startPoint x: 500, startPoint y: 43, endPoint x: 478, endPoint y: 48, distance: 23.5
click at [500, 43] on icon "button" at bounding box center [497, 41] width 10 height 10
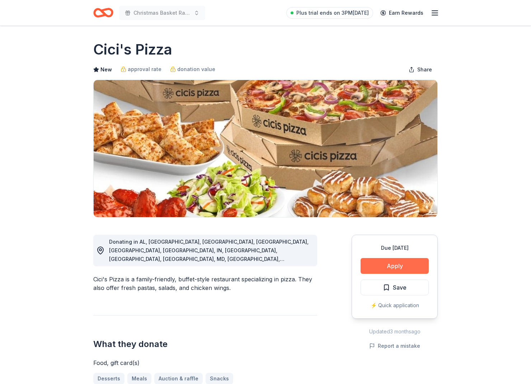
click at [388, 263] on button "Apply" at bounding box center [394, 266] width 68 height 16
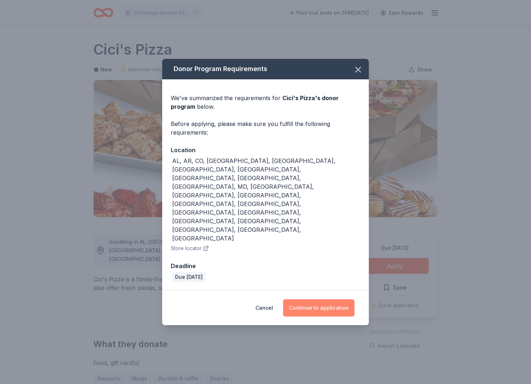
click at [311, 299] on button "Continue to application" at bounding box center [318, 307] width 71 height 17
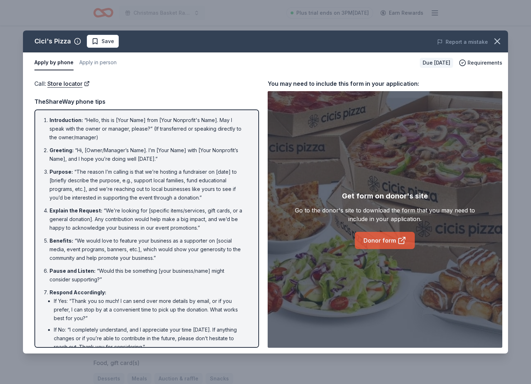
click at [377, 246] on link "Donor form" at bounding box center [385, 240] width 60 height 17
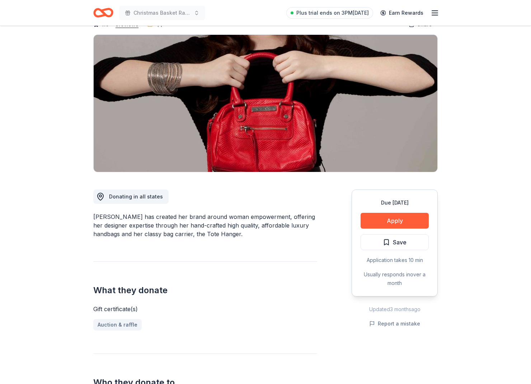
scroll to position [47, 0]
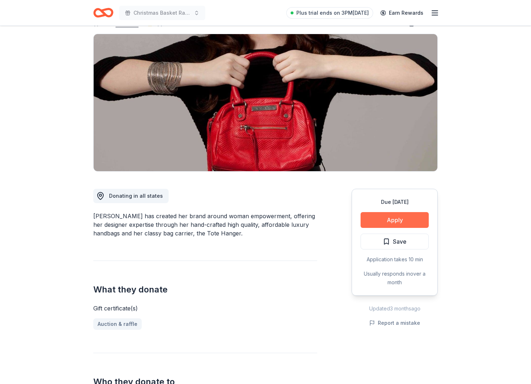
click at [405, 217] on button "Apply" at bounding box center [394, 220] width 68 height 16
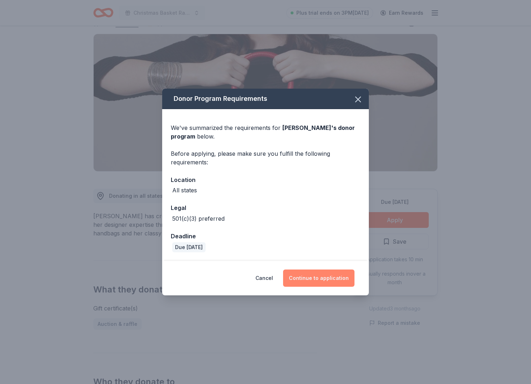
click at [331, 277] on button "Continue to application" at bounding box center [318, 277] width 71 height 17
